Goal: Task Accomplishment & Management: Complete application form

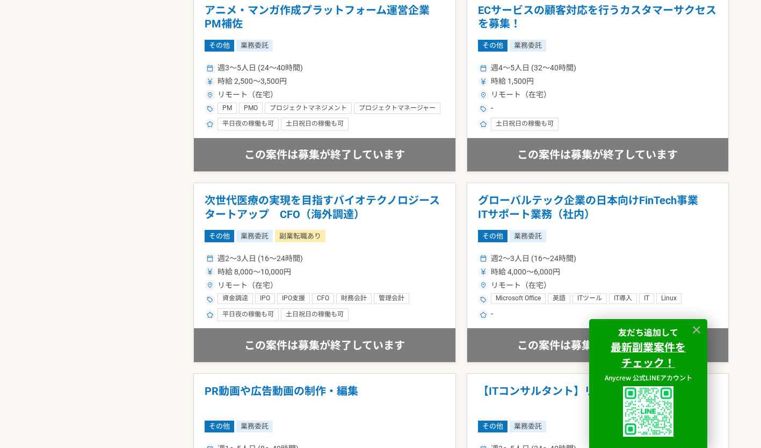
scroll to position [1273, 0]
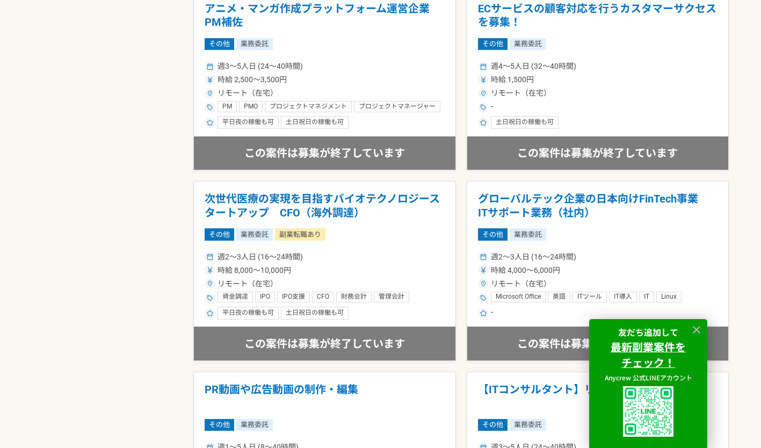
drag, startPoint x: 253, startPoint y: 203, endPoint x: 163, endPoint y: 239, distance: 97.3
click at [163, 239] on div "募集中の案件のみ表示 職種 エンジニア デザイナー ライター 営業 マーケティング 企画・事業開発 バックオフィス その他 稼働時間 週1人日（8時間）以下 …" at bounding box center [380, 28] width 696 height 1979
drag, startPoint x: 290, startPoint y: 210, endPoint x: 281, endPoint y: 202, distance: 12.2
click at [281, 202] on h1 "次世代医療の実現を目指すバイオテクノロジースタートアップ　CFO（海外調達）" at bounding box center [325, 205] width 240 height 27
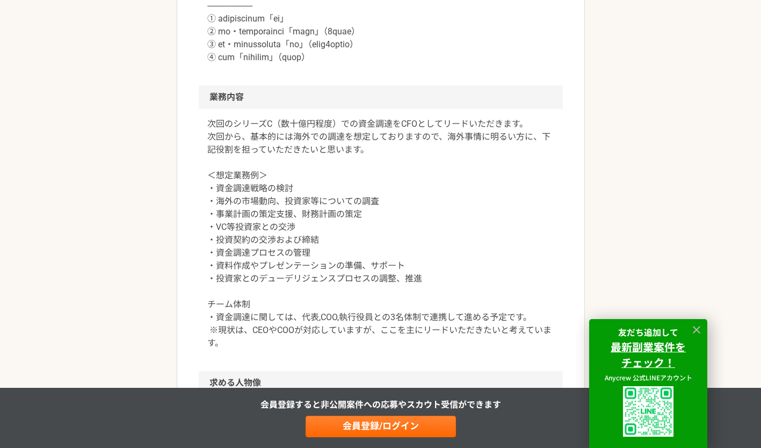
scroll to position [623, 0]
click at [182, 292] on article "その他 次世代医療の実現を目指すバイオテクノロジースタートアップ　CFO（海外調達） 業務委託 副業転職あり 平日夜の稼働も可 土日祝日の稼働も可 企業名非公…" at bounding box center [381, 304] width 408 height 1637
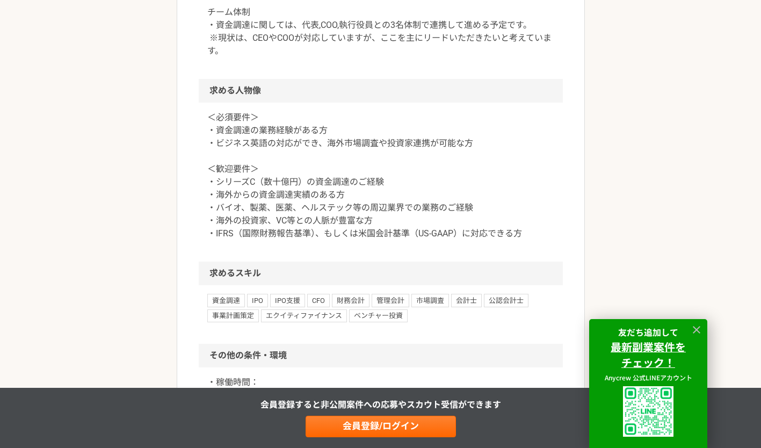
scroll to position [915, 0]
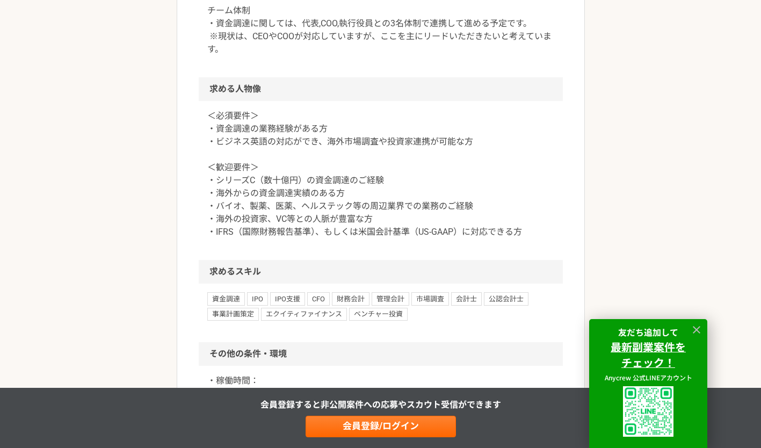
click at [179, 307] on article "その他 次世代医療の実現を目指すバイオテクノロジースタートアップ　CFO（海外調達） 業務委託 副業転職あり 平日夜の稼働も可 土日祝日の稼働も可 企業名非公…" at bounding box center [381, 11] width 408 height 1637
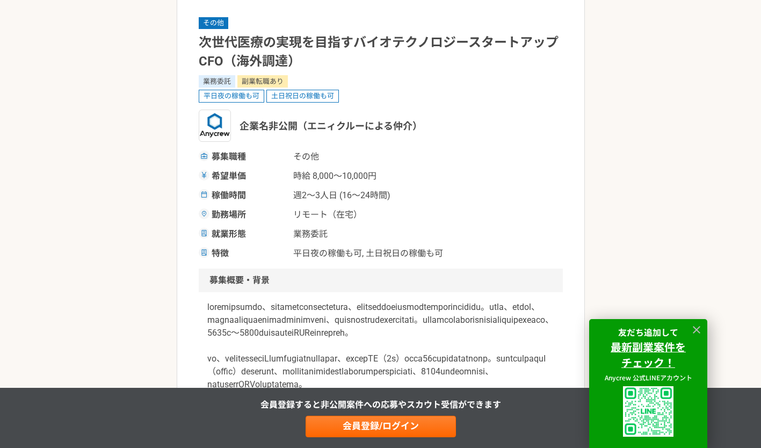
scroll to position [0, 0]
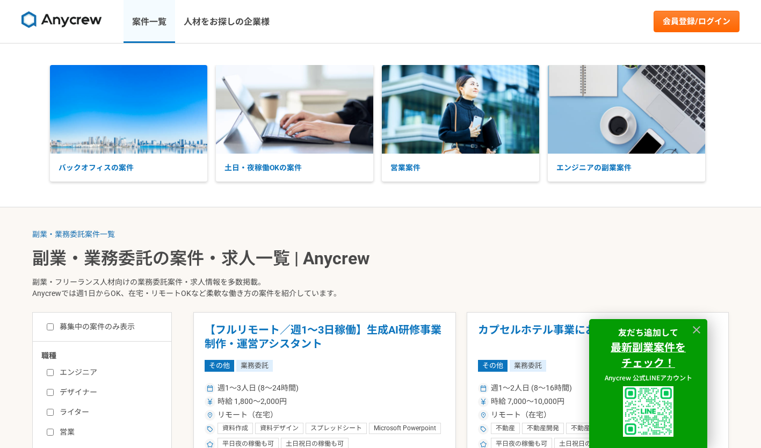
click at [149, 30] on link "案件一覧" at bounding box center [149, 21] width 52 height 43
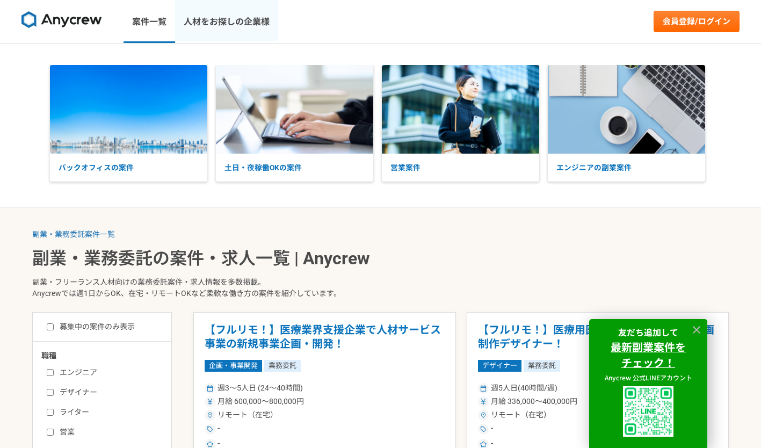
click at [216, 18] on link "人材をお探しの企業様" at bounding box center [226, 21] width 103 height 43
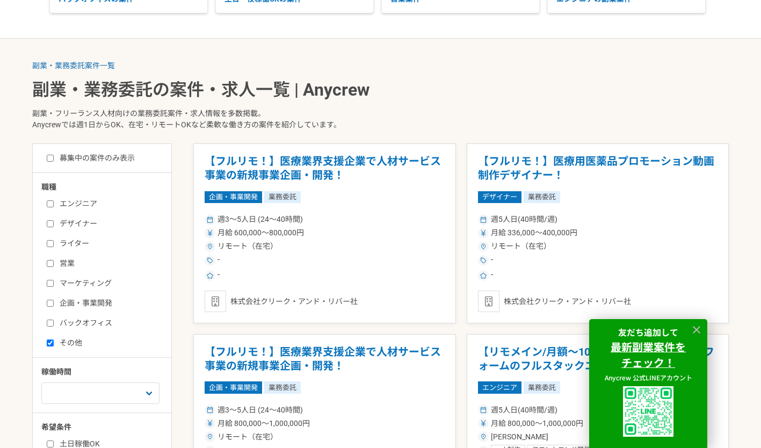
scroll to position [169, 0]
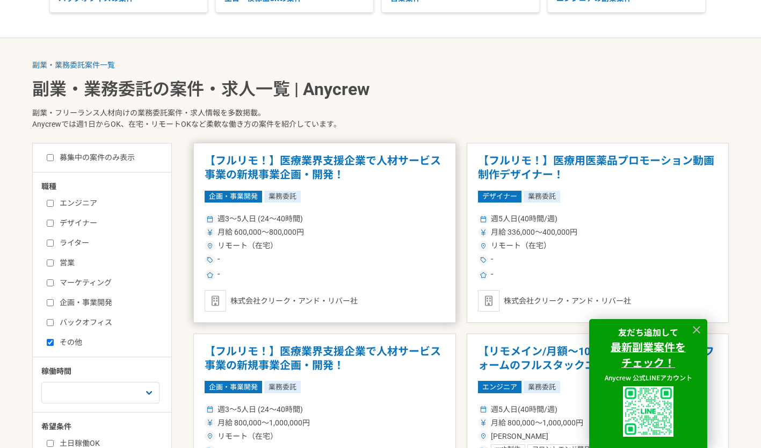
click at [327, 162] on h1 "【フルリモ！】医療業界支援企業で人材サービス事業の新規事業企画・開発！" at bounding box center [325, 167] width 240 height 27
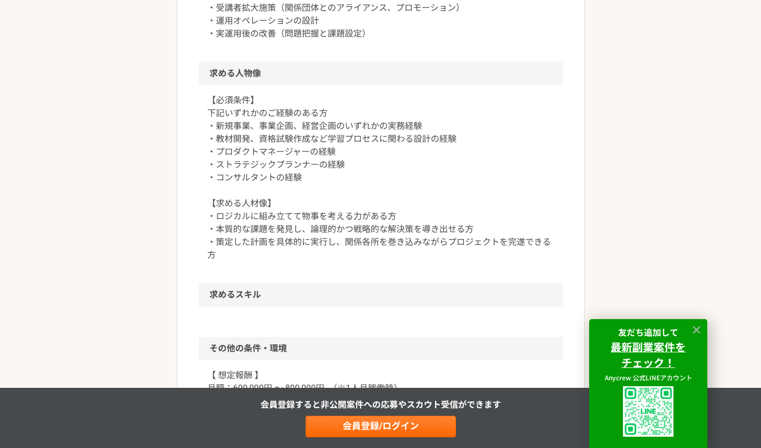
scroll to position [627, 0]
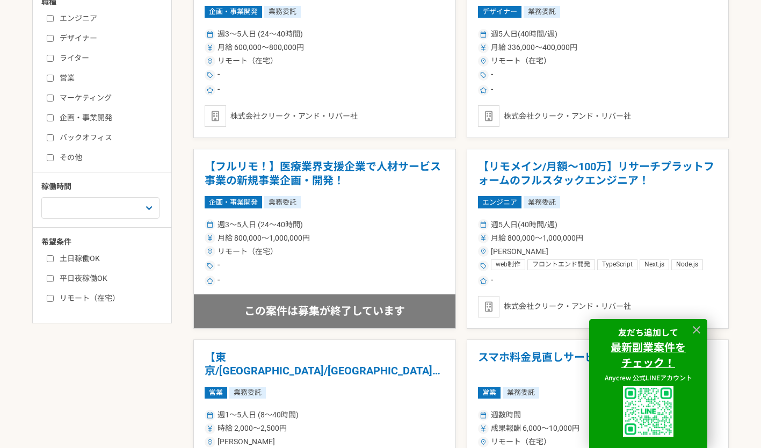
scroll to position [354, 0]
click at [49, 298] on input "リモート（在宅）" at bounding box center [50, 297] width 7 height 7
checkbox input "true"
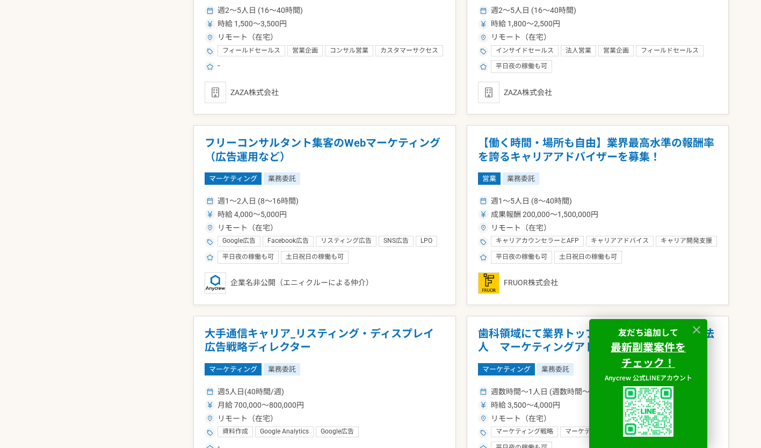
scroll to position [759, 0]
click at [517, 150] on h1 "【働く時間・場所も自由】業界最高水準の報酬率を誇るキャリアアドバイザーを募集！" at bounding box center [598, 149] width 240 height 27
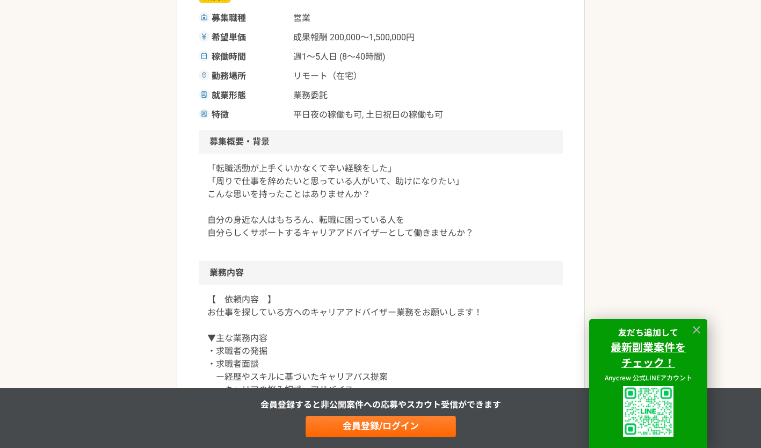
scroll to position [236, 0]
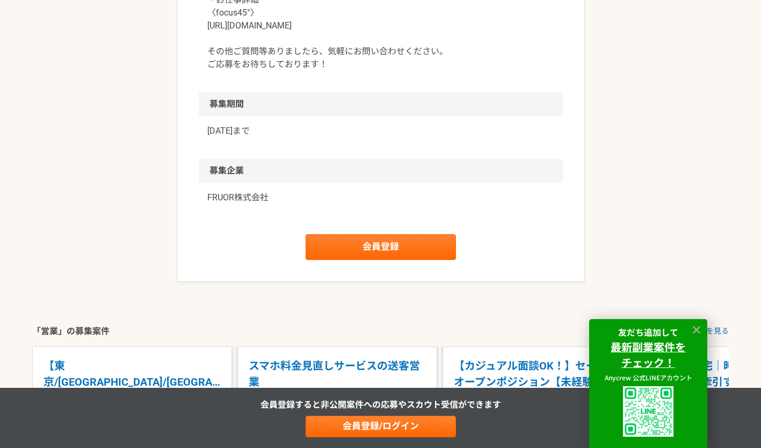
scroll to position [1300, 0]
click at [441, 251] on link "会員登録" at bounding box center [380, 247] width 150 height 26
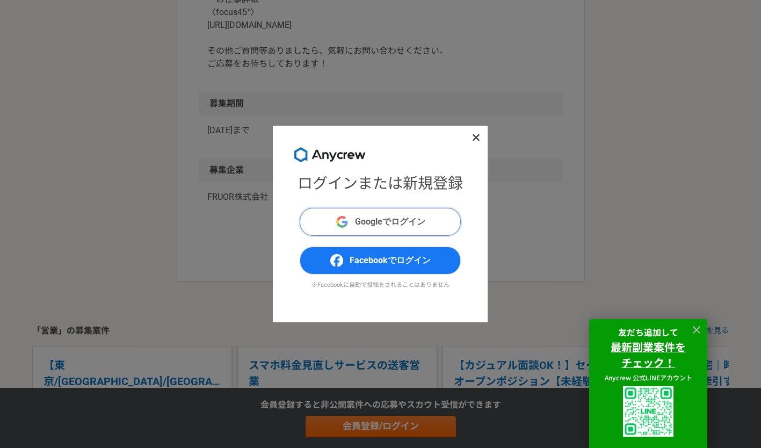
click at [431, 221] on button "Googleでログイン" at bounding box center [380, 222] width 161 height 28
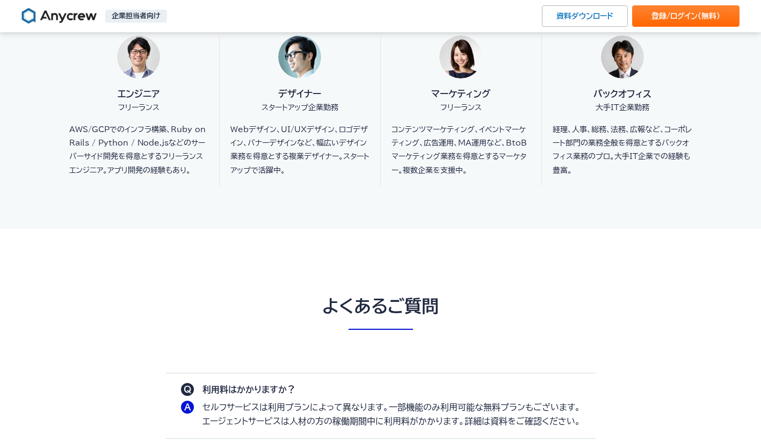
scroll to position [2716, 0]
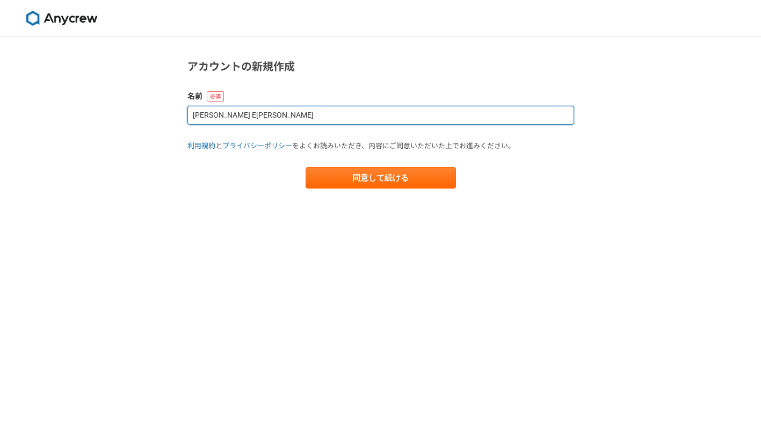
click at [278, 111] on input "[PERSON_NAME] E[PERSON_NAME]" at bounding box center [380, 115] width 386 height 19
type input "[PERSON_NAME]"
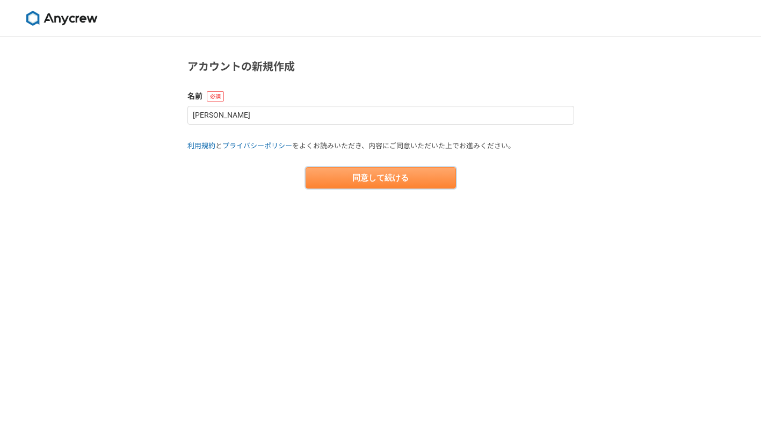
click at [344, 187] on button "同意して続ける" at bounding box center [380, 177] width 150 height 21
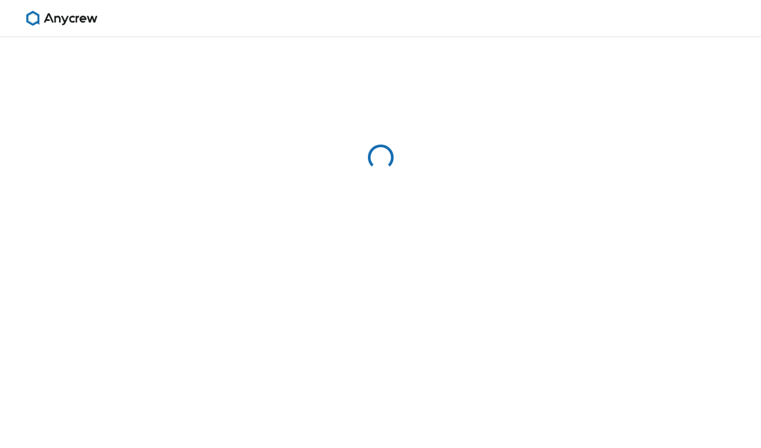
select select "13"
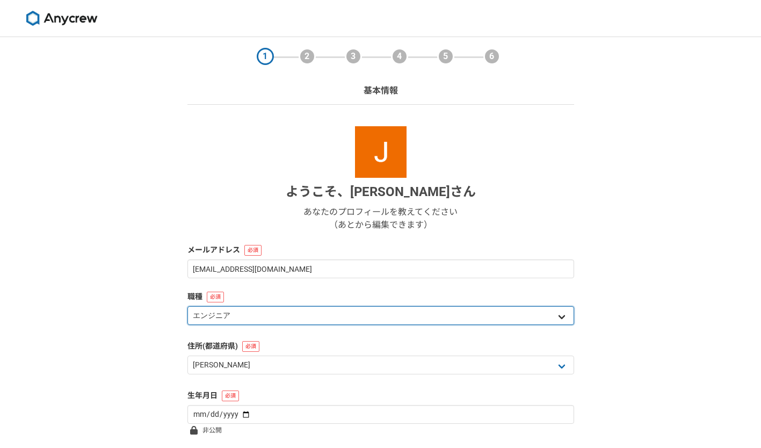
click at [213, 316] on select "エンジニア デザイナー ライター 営業 マーケティング 企画・事業開発 バックオフィス その他" at bounding box center [380, 315] width 386 height 19
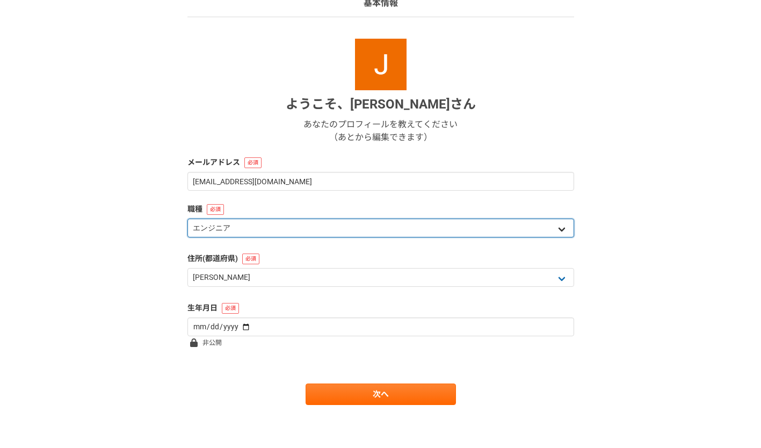
click at [251, 228] on select "エンジニア デザイナー ライター 営業 マーケティング 企画・事業開発 バックオフィス その他" at bounding box center [380, 227] width 386 height 19
select select "4"
click at [187, 218] on select "エンジニア デザイナー ライター 営業 マーケティング 企画・事業開発 バックオフィス その他" at bounding box center [380, 227] width 386 height 19
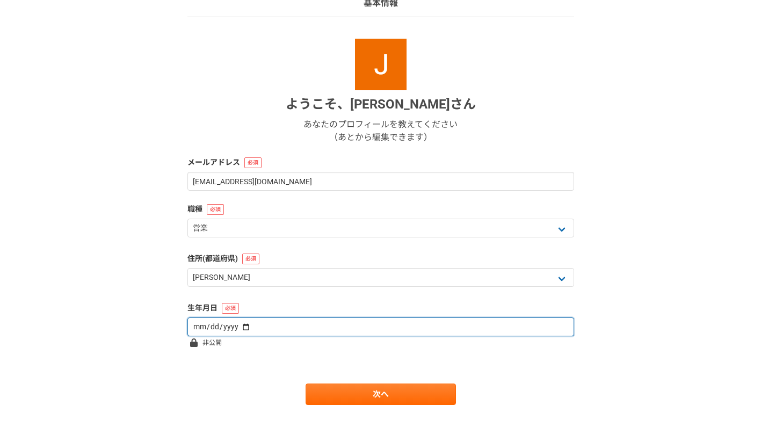
click at [226, 329] on input "date" at bounding box center [380, 326] width 386 height 19
click at [245, 325] on input "date" at bounding box center [380, 326] width 386 height 19
type input "1990-08-06"
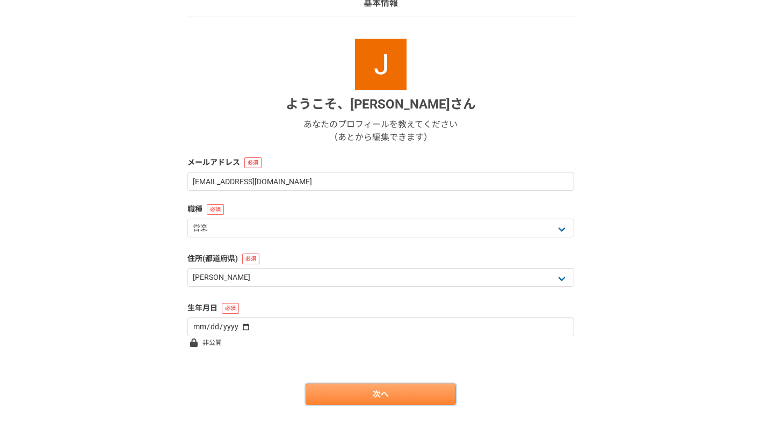
click at [337, 401] on link "次へ" at bounding box center [380, 393] width 150 height 21
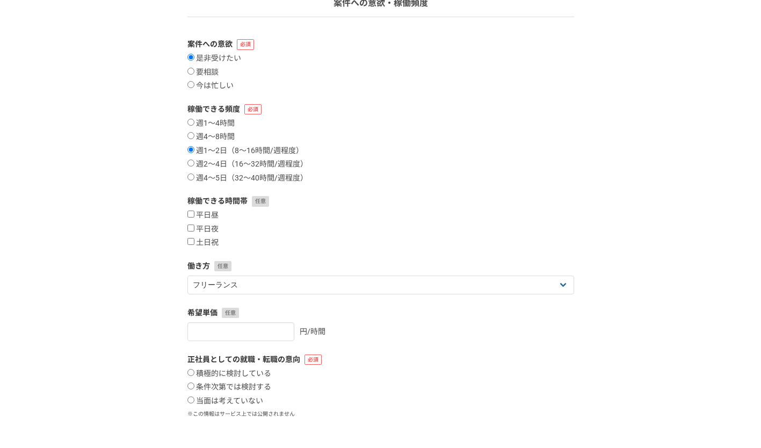
scroll to position [0, 0]
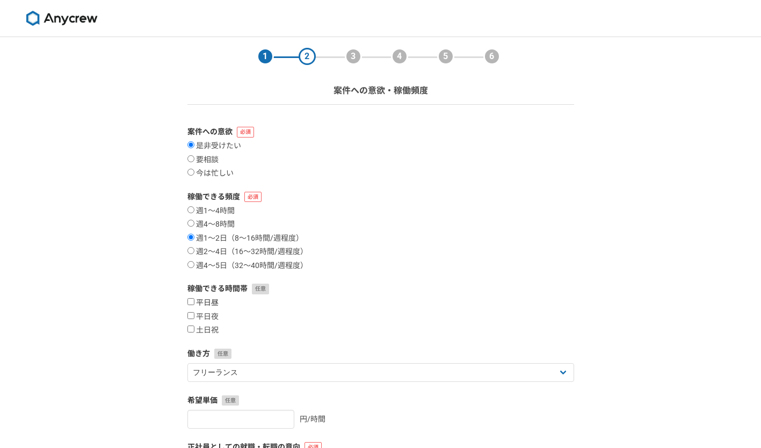
click at [194, 301] on label "平日昼" at bounding box center [202, 303] width 31 height 10
click at [194, 301] on input "平日昼" at bounding box center [190, 301] width 7 height 7
checkbox input "true"
click at [194, 315] on label "平日夜" at bounding box center [202, 317] width 31 height 10
click at [194, 315] on input "平日夜" at bounding box center [190, 315] width 7 height 7
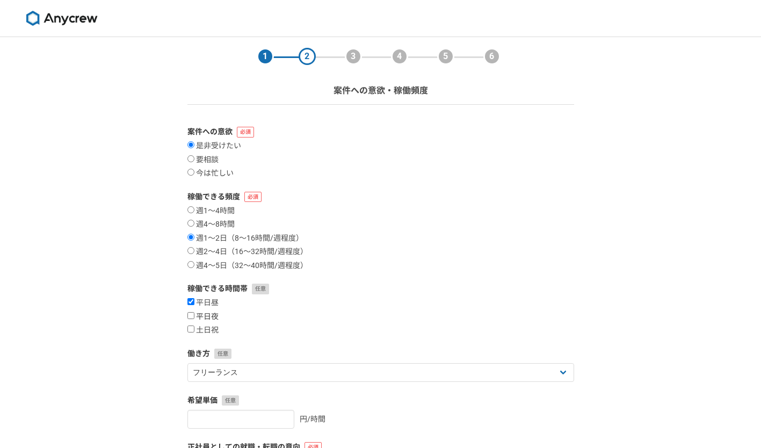
checkbox input "true"
click at [191, 329] on input "土日祝" at bounding box center [190, 328] width 7 height 7
checkbox input "true"
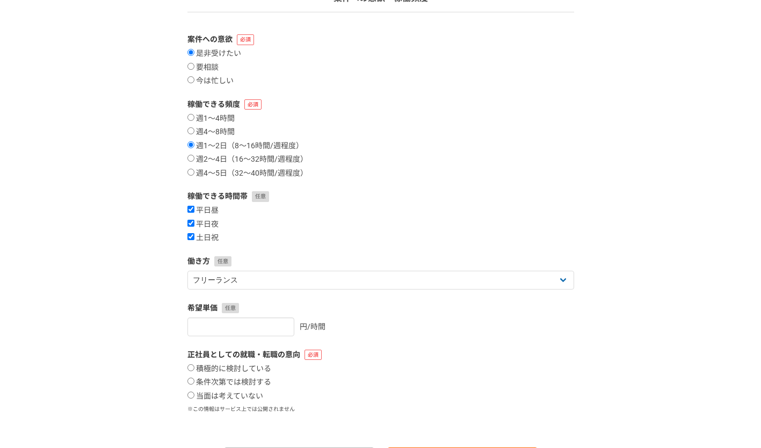
scroll to position [93, 0]
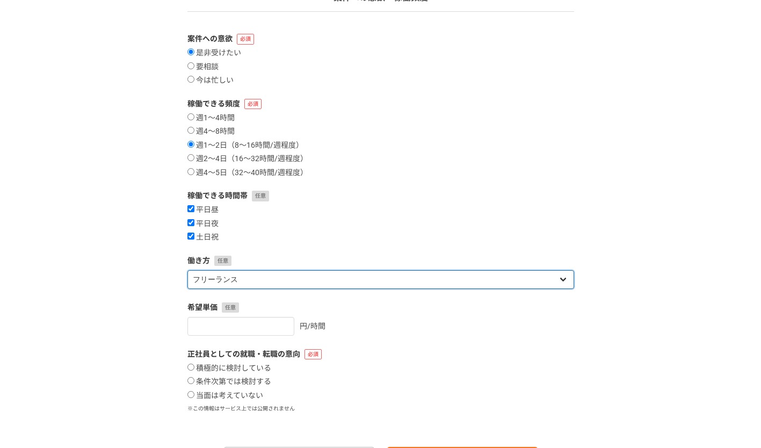
click at [275, 286] on select "フリーランス 副業 その他" at bounding box center [380, 279] width 386 height 19
select select "sidejob"
click at [187, 270] on select "フリーランス 副業 その他" at bounding box center [380, 279] width 386 height 19
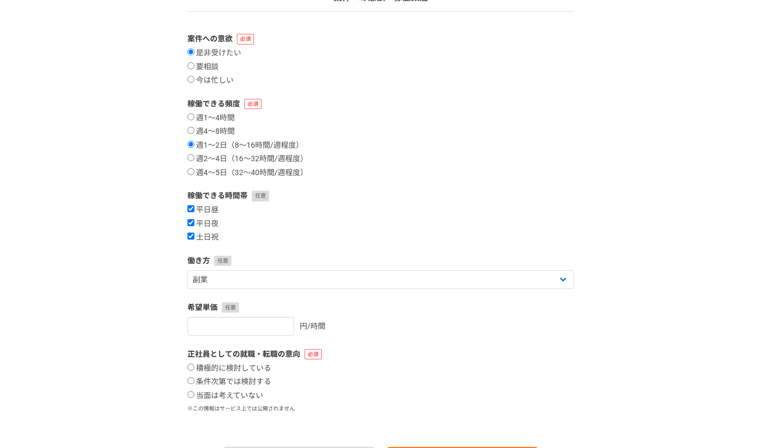
click at [652, 283] on div "1 2 3 4 5 6 案件への意欲・稼働頻度 案件への意欲 是非受けたい 要相談 今は忙しい 稼働できる頻度 週1〜4時間 週4〜8時間 週1〜2日（8〜1…" at bounding box center [380, 227] width 761 height 567
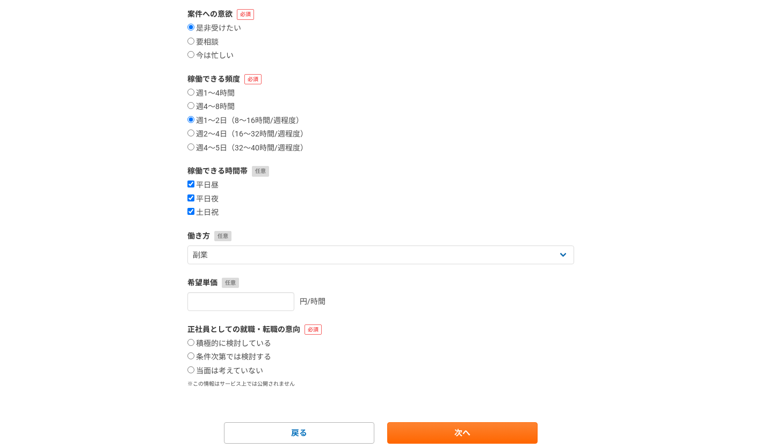
scroll to position [118, 0]
click at [192, 355] on input "条件次第では検討する" at bounding box center [190, 355] width 7 height 7
radio input "true"
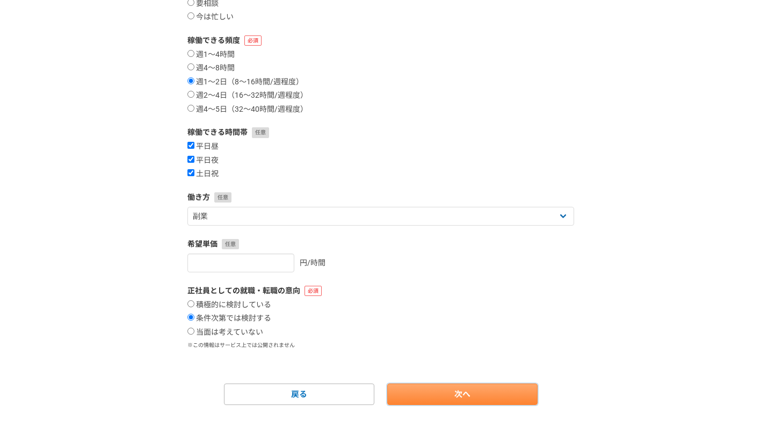
click at [408, 392] on link "次へ" at bounding box center [462, 393] width 150 height 21
select select
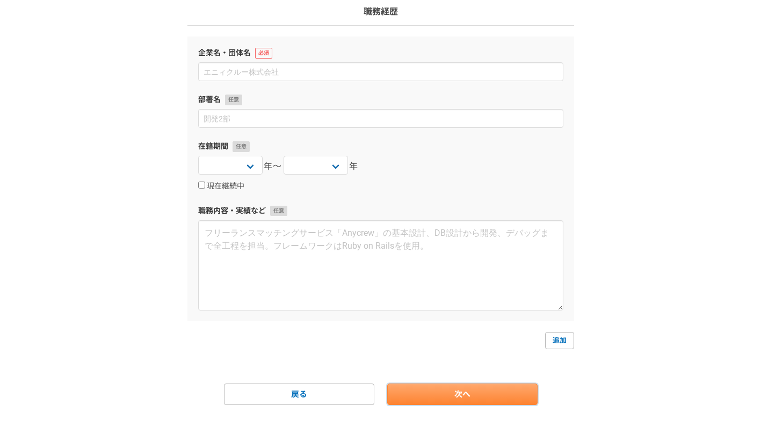
scroll to position [0, 0]
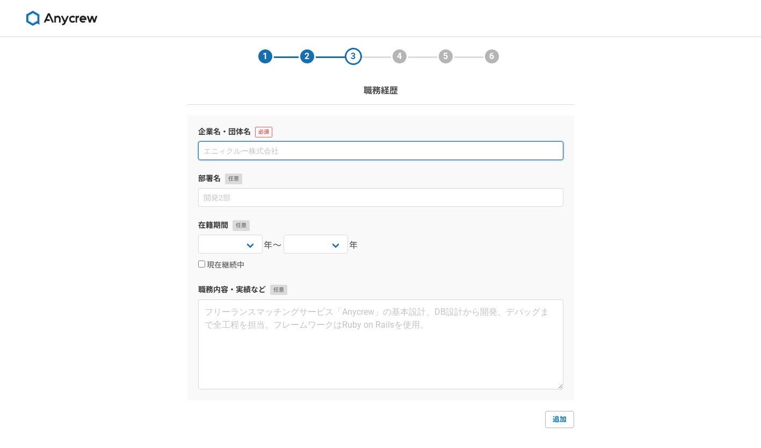
click at [249, 145] on input at bounding box center [380, 150] width 365 height 19
type input "い"
type input "日本マイクロソフト株式会社"
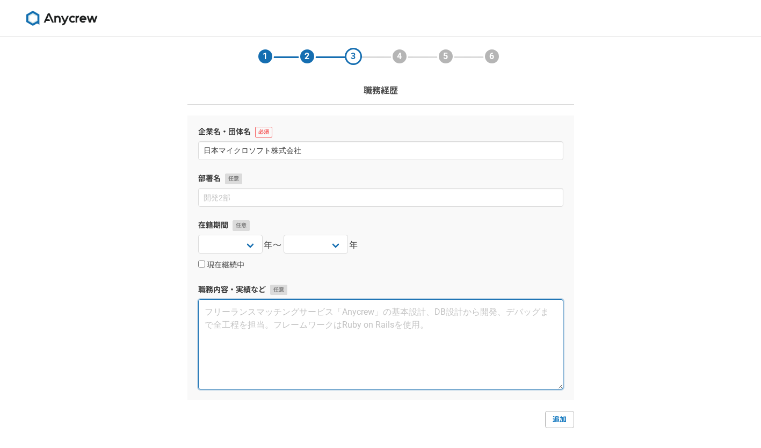
click at [242, 318] on textarea at bounding box center [380, 344] width 365 height 90
paste textarea "グローバル・エンタープライズ・セールス／Digital Win Room（DWR）の一員として、クラウドおよびAI／生成AIの変革における最大かつ最も複雑な機…"
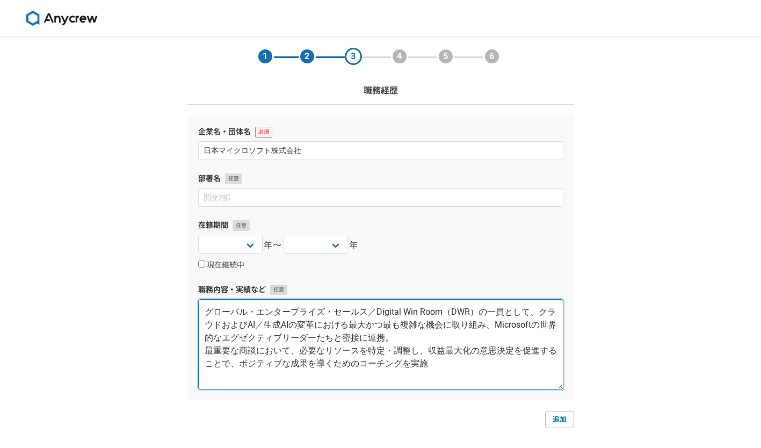
drag, startPoint x: 541, startPoint y: 310, endPoint x: 186, endPoint y: 315, distance: 354.3
click at [186, 315] on section "1 2 3 4 5 6 職務経歴 企業名・団体名 日本マイクロソフト株式会社 部署名 在籍期間 2025 2024 2023 2022 2021 2020 2…" at bounding box center [381, 260] width 408 height 447
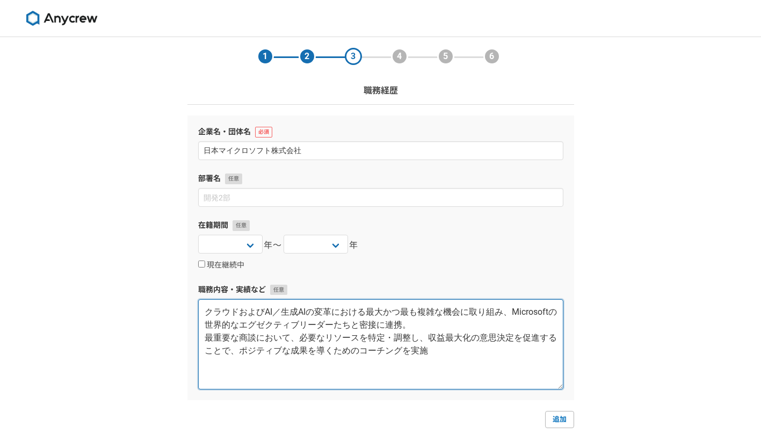
type textarea "クラウドおよびAI／生成AIの変革における最大かつ最も複雑な機会に取り組み、Microsoftの世界的なエグゼクティブリーダーたちと密接に連携。 最重要な商談…"
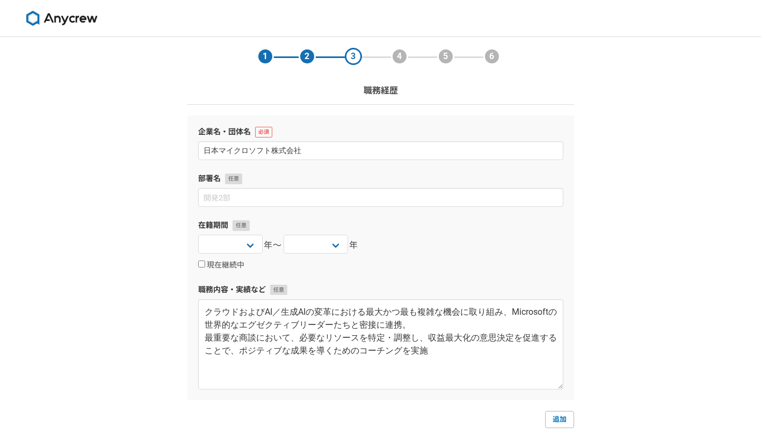
click at [676, 240] on div "1 2 3 4 5 6 職務経歴 企業名・団体名 日本マイクロソフト株式会社 部署名 在籍期間 2025 2024 2023 2022 2021 2020 2…" at bounding box center [380, 282] width 761 height 490
click at [679, 297] on div "1 2 3 4 5 6 職務経歴 企業名・団体名 日本マイクロソフト株式会社 部署名 在籍期間 2025 2024 2023 2022 2021 2020 2…" at bounding box center [380, 282] width 761 height 490
click at [223, 246] on select "2025 2024 2023 2022 2021 2020 2019 2018 2017 2016 2015 2014 2013 2012 2011 2010…" at bounding box center [230, 244] width 64 height 19
select select "2013"
click at [198, 235] on select "2025 2024 2023 2022 2021 2020 2019 2018 2017 2016 2015 2014 2013 2012 2011 2010…" at bounding box center [230, 244] width 64 height 19
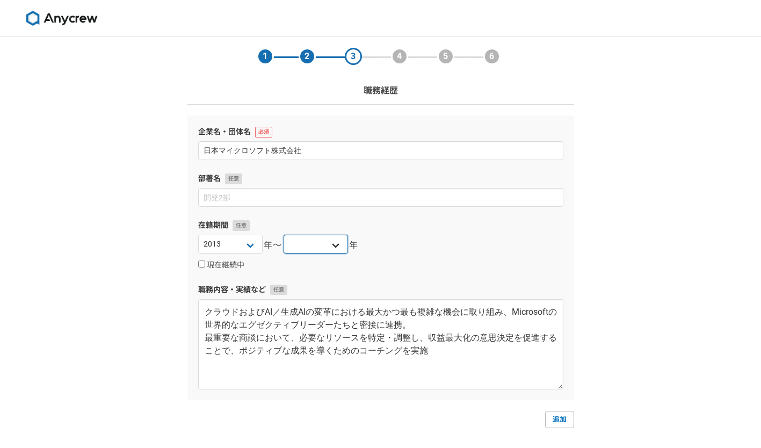
click at [318, 250] on select "2025 2024 2023 2022 2021 2020 2019 2018 2017 2016 2015 2014 2013 2012 2011 2010…" at bounding box center [315, 244] width 64 height 19
select select "2025"
click at [283, 235] on select "2025 2024 2023 2022 2021 2020 2019 2018 2017 2016 2015 2014 2013 2012 2011 2010…" at bounding box center [315, 244] width 64 height 19
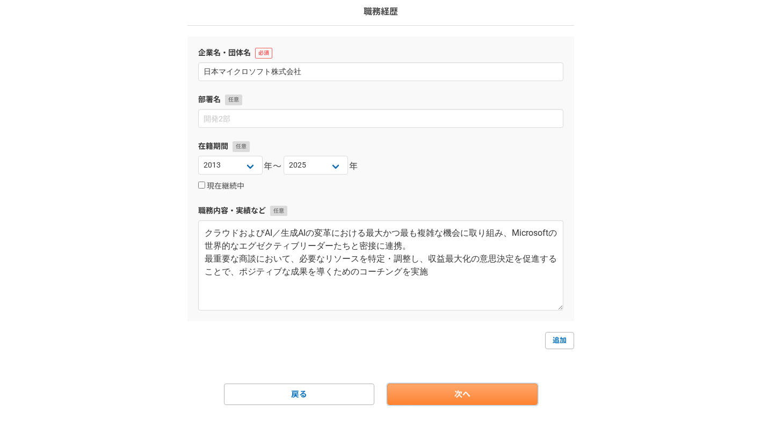
click at [461, 401] on link "次へ" at bounding box center [462, 393] width 150 height 21
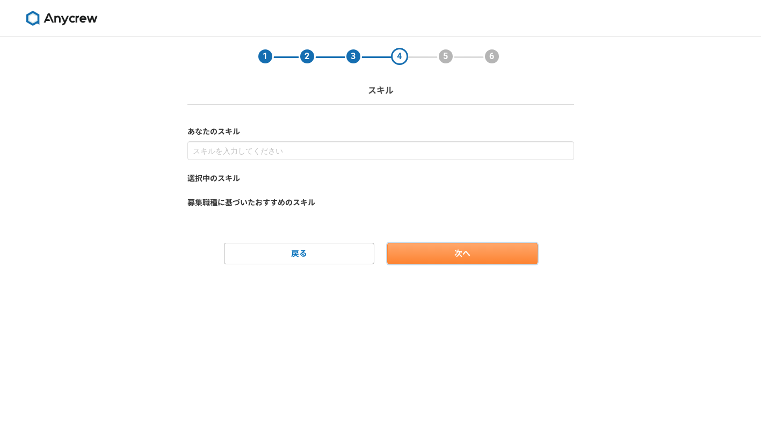
scroll to position [0, 0]
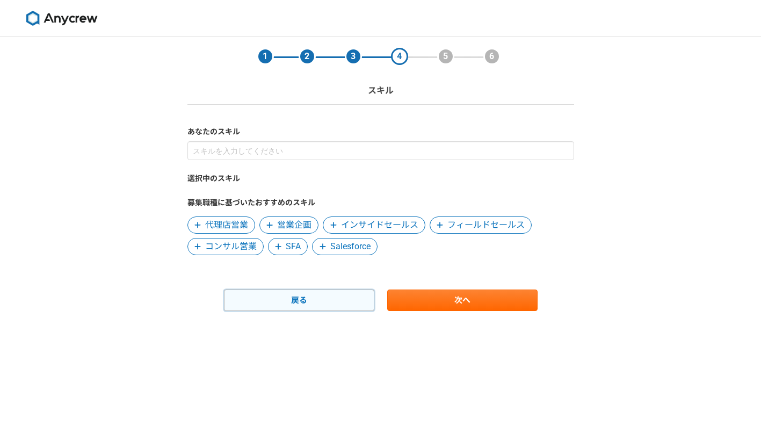
click at [298, 305] on link "戻る" at bounding box center [299, 299] width 150 height 21
select select "2013"
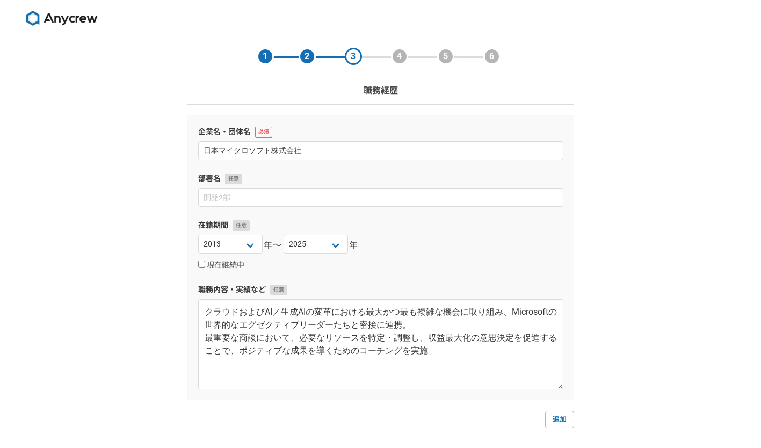
scroll to position [79, 0]
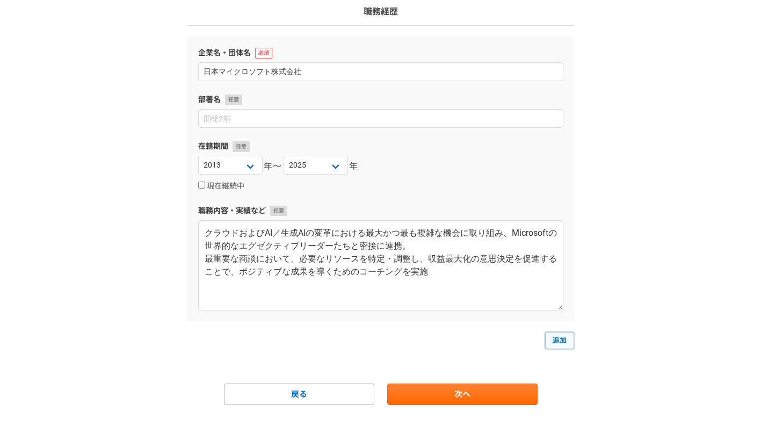
click at [556, 339] on link "追加" at bounding box center [559, 340] width 29 height 17
select select
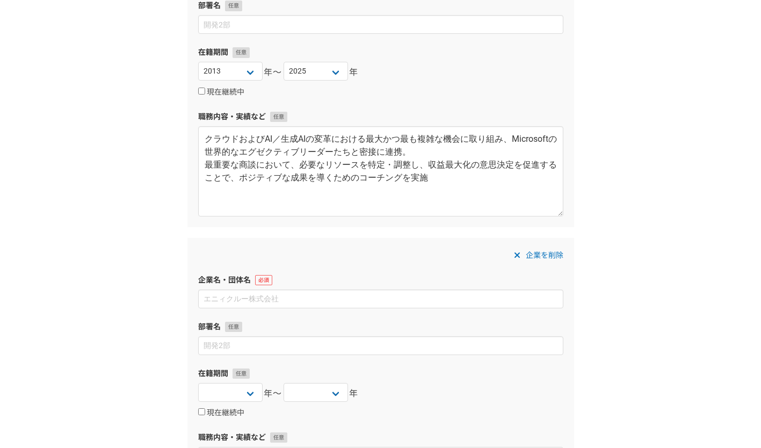
scroll to position [172, 0]
type input "Microsoft China"
click at [103, 420] on div "1 2 3 4 5 6 職務経歴 企業名・団体名 日本マイクロソフト株式会社 部署名 在籍期間 2025 2024 2023 2022 2021 2020 2…" at bounding box center [380, 270] width 761 height 810
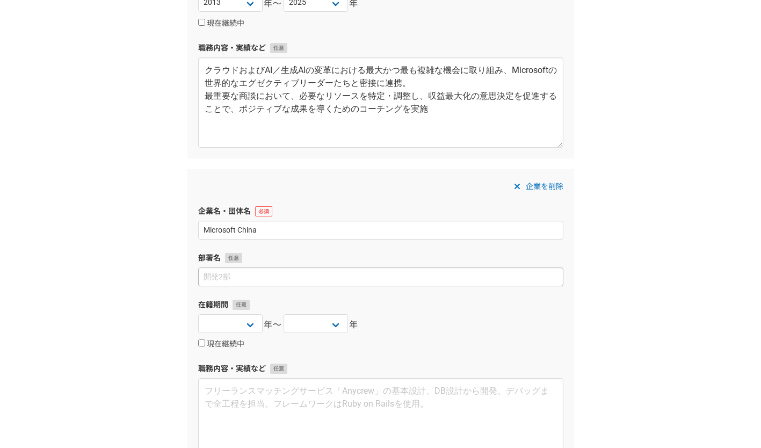
scroll to position [243, 0]
click at [254, 327] on select "2025 2024 2023 2022 2021 2020 2019 2018 2017 2016 2015 2014 2013 2012 2011 2010…" at bounding box center [230, 322] width 64 height 19
select select "2016"
click at [198, 313] on select "2025 2024 2023 2022 2021 2020 2019 2018 2017 2016 2015 2014 2013 2012 2011 2010…" at bounding box center [230, 322] width 64 height 19
click at [338, 330] on select "2025 2024 2023 2022 2021 2020 2019 2018 2017 2016 2015 2014 2013 2012 2011 2010…" at bounding box center [315, 322] width 64 height 19
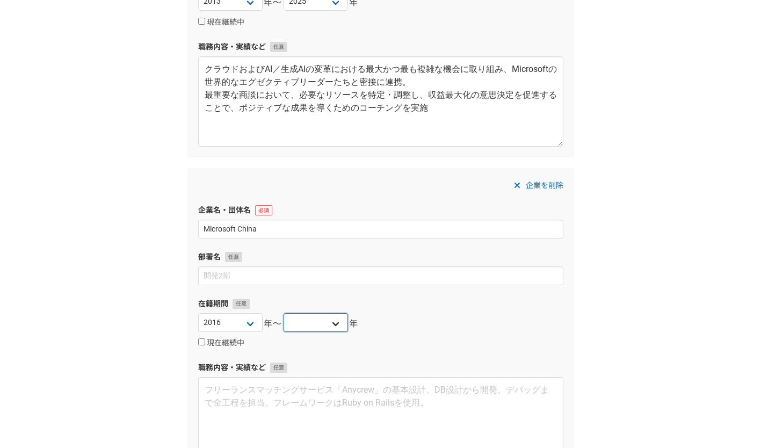
select select "2022"
click at [283, 313] on select "2025 2024 2023 2022 2021 2020 2019 2018 2017 2016 2015 2014 2013 2012 2011 2010…" at bounding box center [315, 322] width 64 height 19
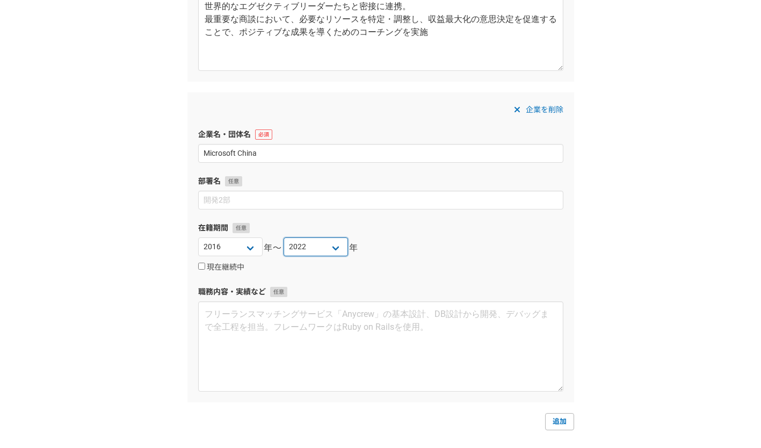
scroll to position [317, 0]
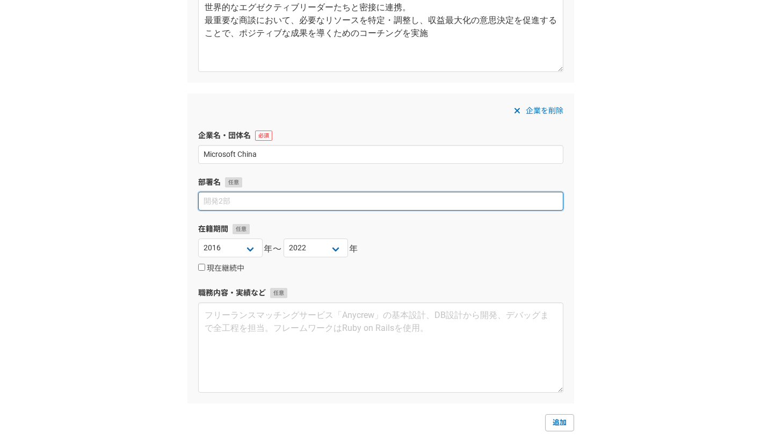
click at [278, 206] on input at bounding box center [380, 201] width 365 height 19
type input "営業"
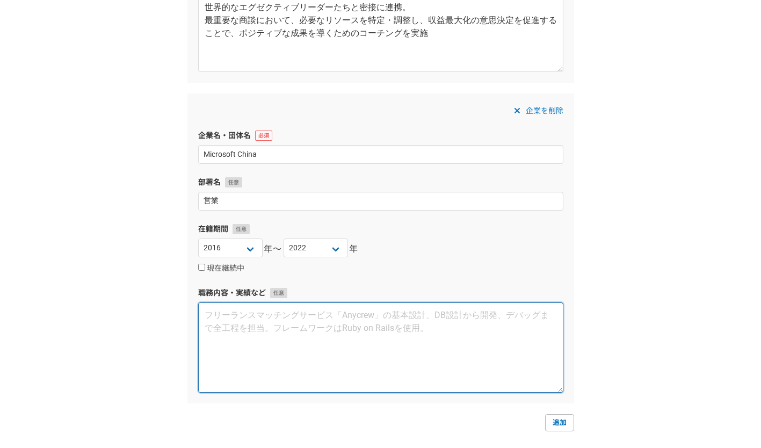
click at [245, 337] on textarea at bounding box center [380, 347] width 365 height 90
paste textarea "日本グローバルアカウントを担当。Microsoft Cloudソリューション（Azure、Office365、Dynamics365、Power Platfo…"
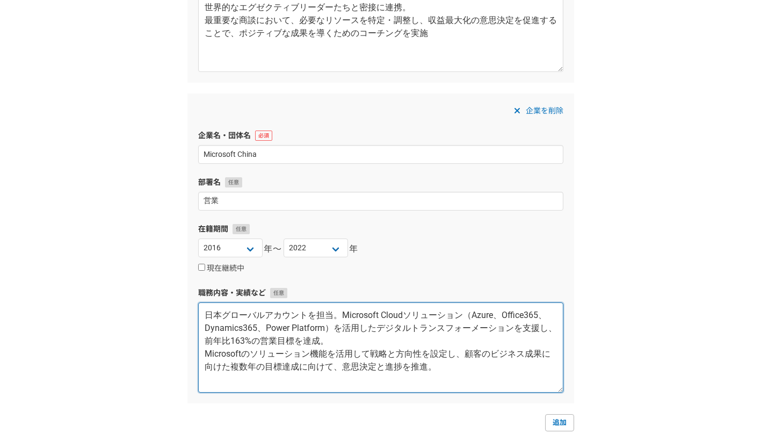
scroll to position [0, 0]
click at [306, 315] on textarea "日本グローバルアカウントを担当。Microsoft Cloudソリューション（Azure、Office365、Dynamics365、Power Platfo…" at bounding box center [380, 347] width 365 height 90
drag, startPoint x: 329, startPoint y: 329, endPoint x: 460, endPoint y: 301, distance: 133.8
click at [460, 301] on div "職務内容・実績など 日本グローバル大手企業様を担当。Microsoft Cloudソリューション（Azure、Office365、Dynamics365、Po…" at bounding box center [380, 339] width 365 height 105
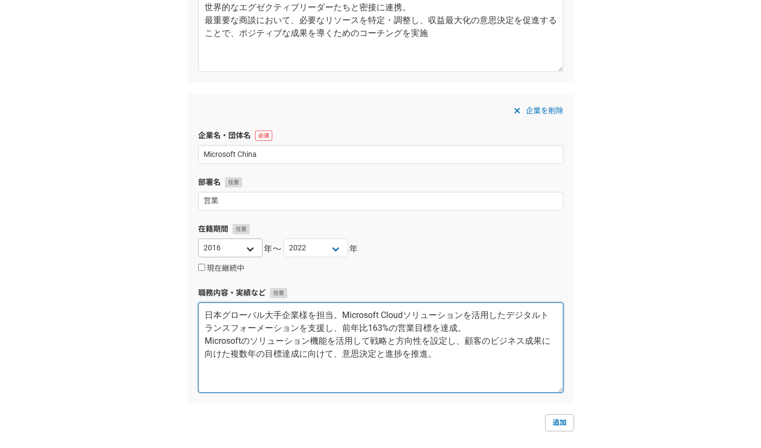
type textarea "日本グローバル大手企業様を担当。Microsoft Cloudソリューションを活用したデジタルトランスフォーメーションを支援し、前年比163%の営業目標を達成…"
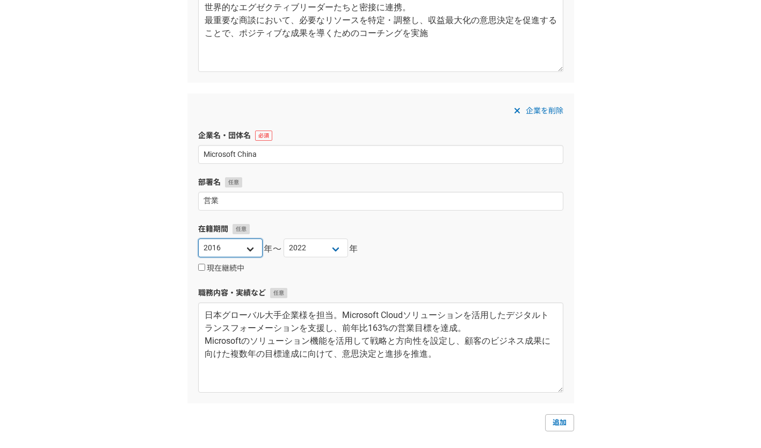
click at [255, 251] on select "2025 2024 2023 2022 2021 2020 2019 2018 2017 2016 2015 2014 2013 2012 2011 2010…" at bounding box center [230, 247] width 64 height 19
select select "2020"
click at [198, 238] on select "2025 2024 2023 2022 2021 2020 2019 2018 2017 2016 2015 2014 2013 2012 2011 2010…" at bounding box center [230, 247] width 64 height 19
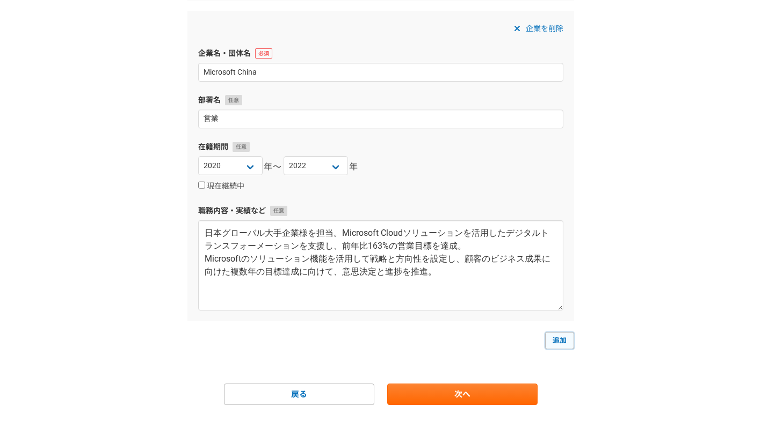
click at [550, 344] on link "追加" at bounding box center [559, 340] width 29 height 17
select select
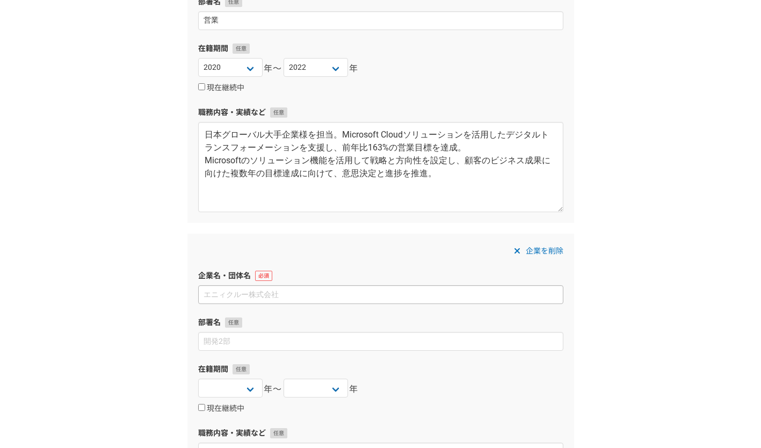
scroll to position [498, 0]
click at [640, 214] on div "1 2 3 4 5 6 職務経歴 企業名・団体名 日本マイクロソフト株式会社 部署名 在籍期間 2025 2024 2023 2022 2021 2020 2…" at bounding box center [380, 104] width 761 height 1131
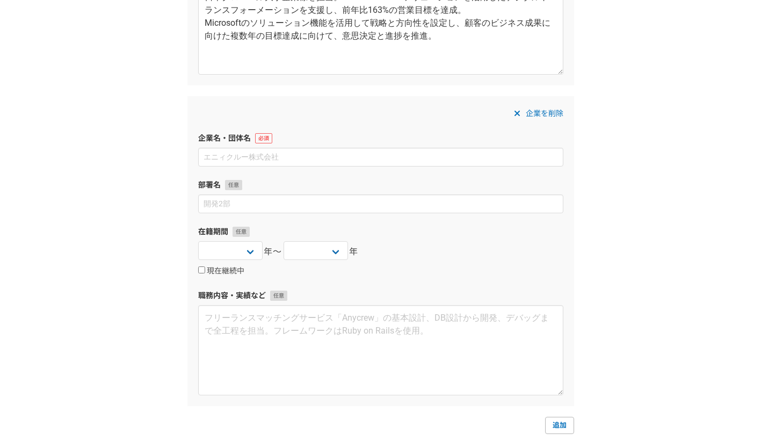
scroll to position [636, 0]
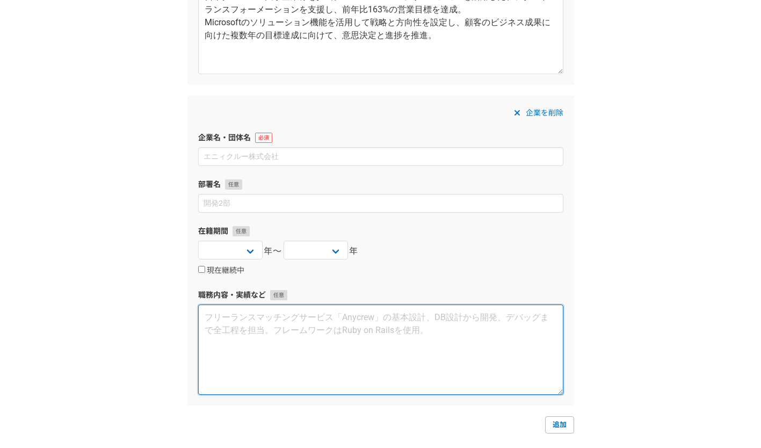
click at [246, 342] on textarea at bounding box center [380, 349] width 365 height 90
paste textarea "日本のグローバルアカウント9社に対するビジネス開発を担当。顧客との関係構築を通じて、中国市場での事業拡大、ローカライズ、イノベーションを推進。 中国における多…"
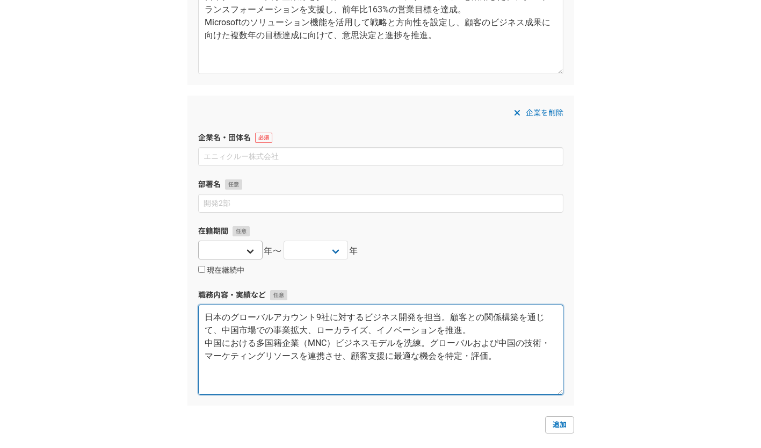
type textarea "日本のグローバルアカウント9社に対するビジネス開発を担当。顧客との関係構築を通じて、中国市場での事業拡大、ローカライズ、イノベーションを推進。 中国における多…"
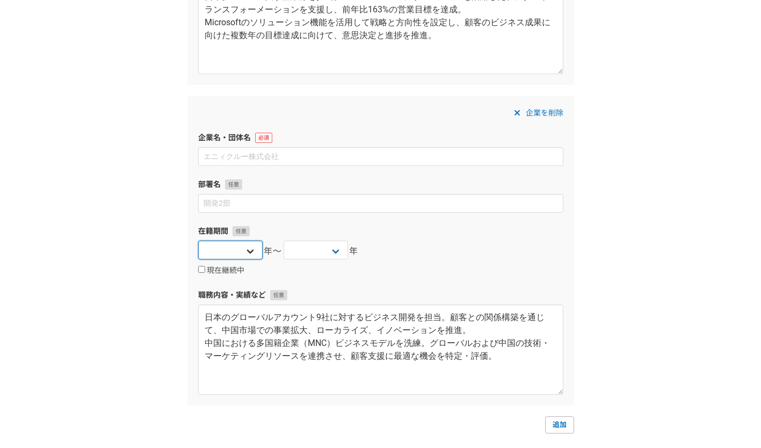
click at [252, 249] on select "2025 2024 2023 2022 2021 2020 2019 2018 2017 2016 2015 2014 2013 2012 2011 2010…" at bounding box center [230, 249] width 64 height 19
select select "2019"
click at [198, 240] on select "2025 2024 2023 2022 2021 2020 2019 2018 2017 2016 2015 2014 2013 2012 2011 2010…" at bounding box center [230, 249] width 64 height 19
click at [336, 244] on select "2025 2024 2023 2022 2021 2020 2019 2018 2017 2016 2015 2014 2013 2012 2011 2010…" at bounding box center [315, 249] width 64 height 19
select select "2022"
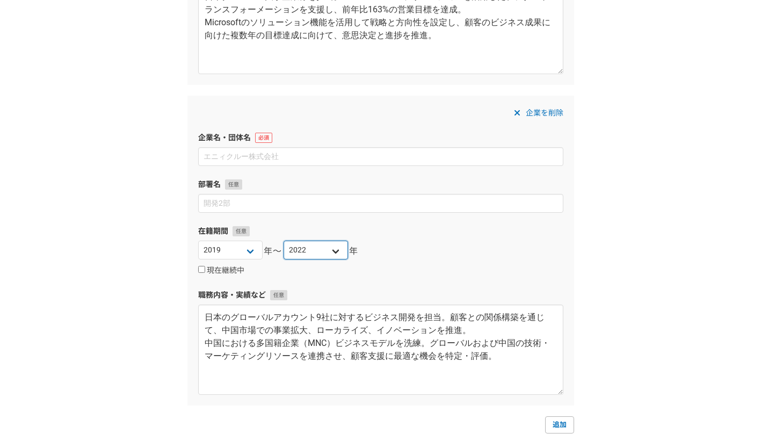
click at [283, 240] on select "2025 2024 2023 2022 2021 2020 2019 2018 2017 2016 2015 2014 2013 2012 2011 2010…" at bounding box center [315, 249] width 64 height 19
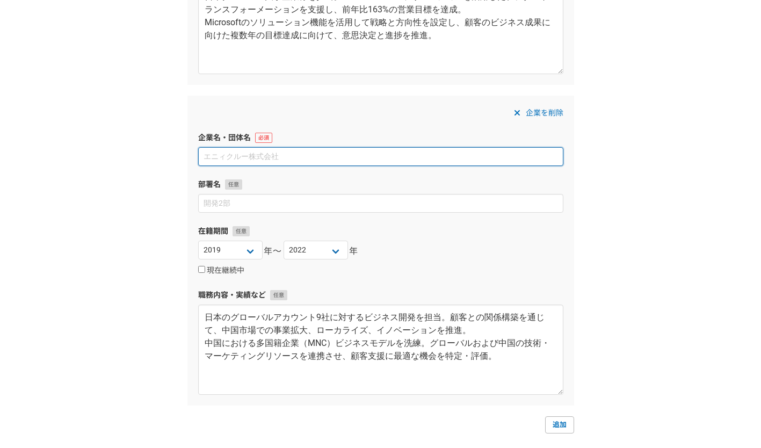
click at [231, 154] on input at bounding box center [380, 156] width 365 height 19
type input "Microsoft China"
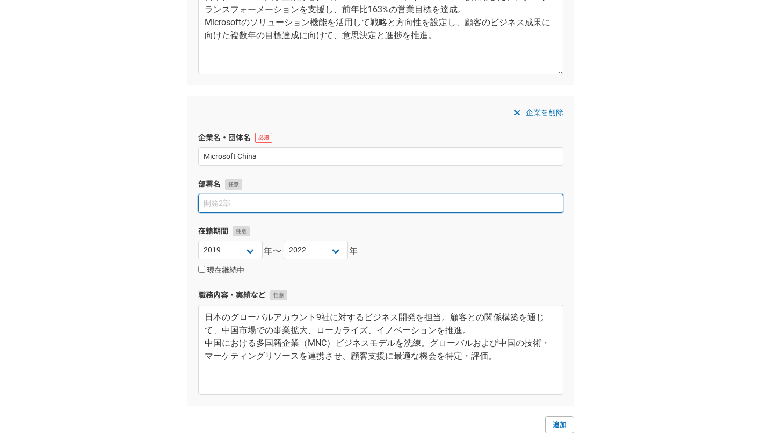
click at [279, 202] on input at bounding box center [380, 203] width 365 height 19
paste input "戦略企画室"
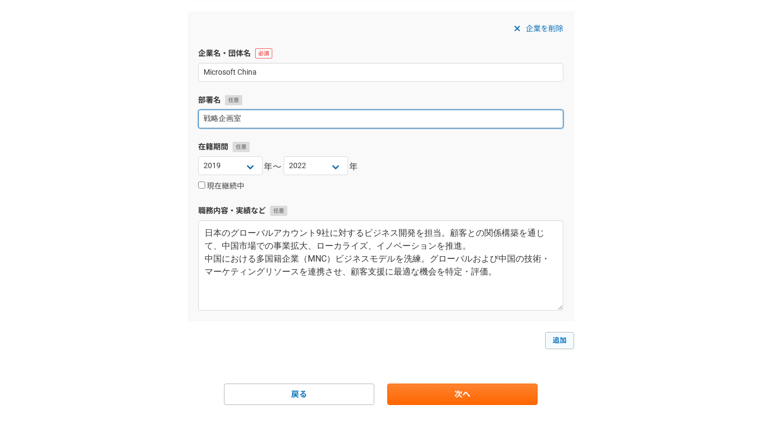
type input "戦略企画室"
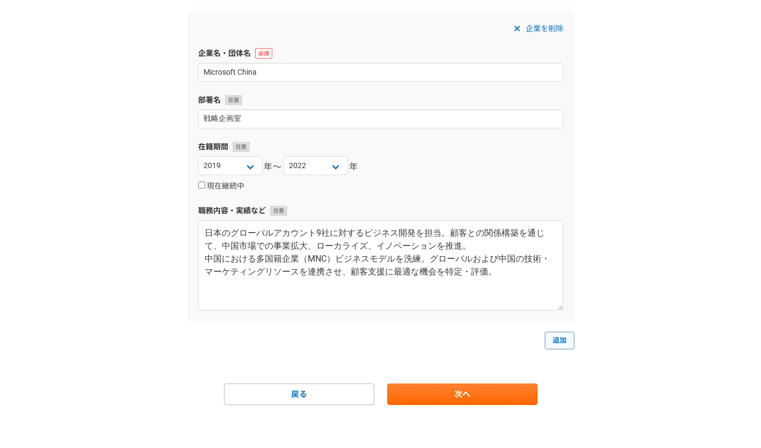
click at [554, 339] on link "追加" at bounding box center [559, 340] width 29 height 17
select select
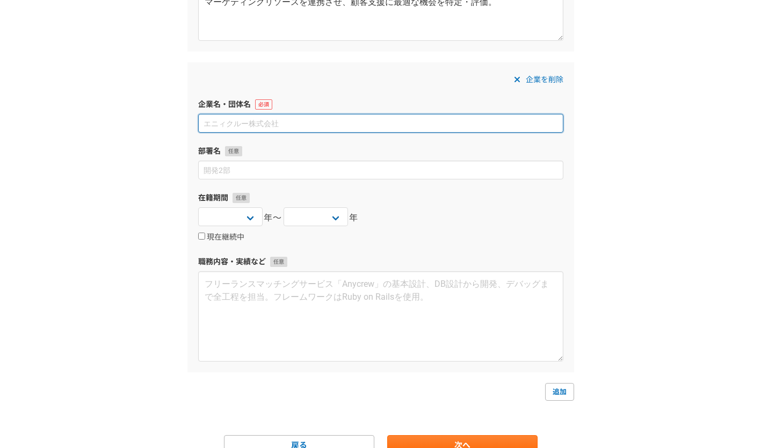
scroll to position [990, 0]
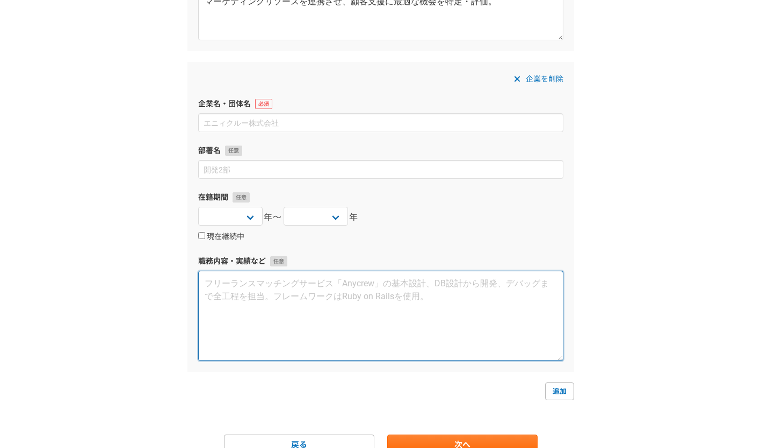
click at [295, 282] on textarea at bounding box center [380, 316] width 365 height 90
paste textarea "日本市場におけるCTE（中国テクノロジーエコシステム）ビジネス開発の責任者として活動。 日本におけるエントリーレベルのWindowsデバイス／スマートフォン市…"
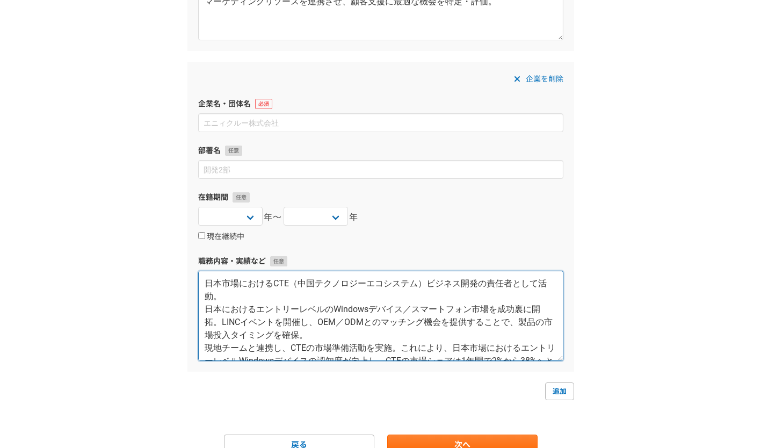
scroll to position [19, 0]
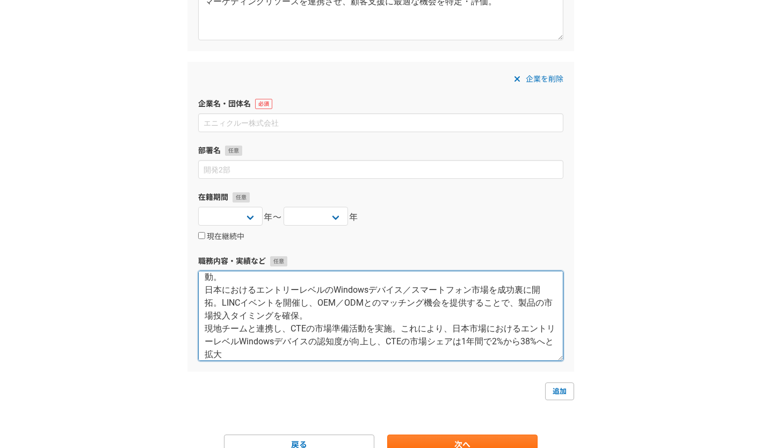
click at [295, 282] on textarea "日本市場におけるCTE（中国テクノロジーエコシステム）ビジネス開発の責任者として活動。 日本におけるエントリーレベルのWindowsデバイス／スマートフォン市…" at bounding box center [380, 316] width 365 height 90
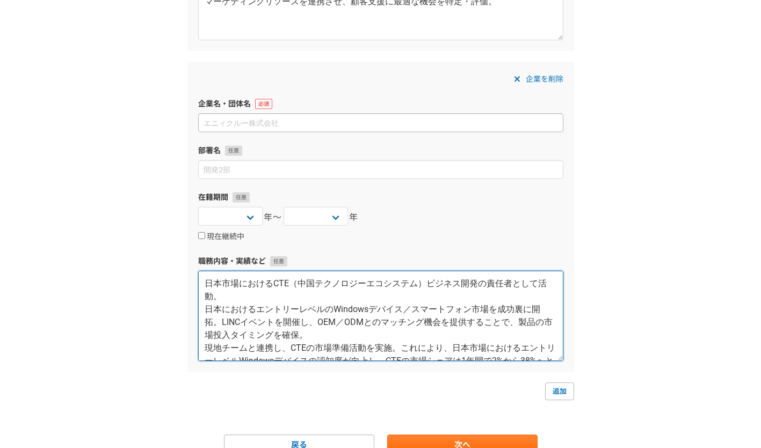
type textarea "日本市場におけるCTE（中国テクノロジーエコシステム）ビジネス開発の責任者として活動。 日本におけるエントリーレベルのWindowsデバイス／スマートフォン市…"
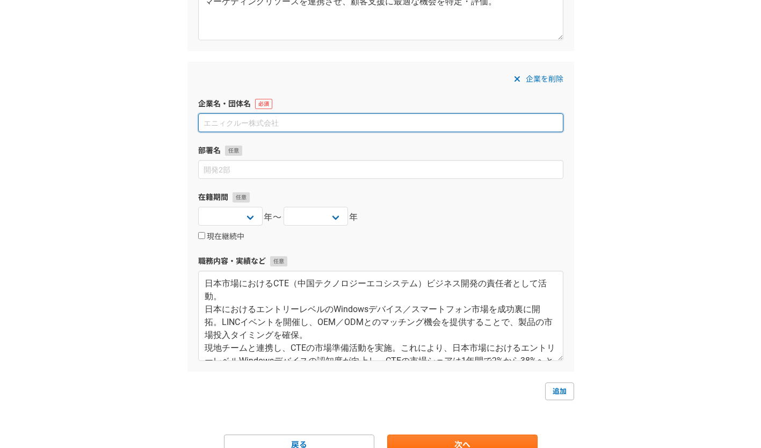
click at [318, 119] on input at bounding box center [380, 122] width 365 height 19
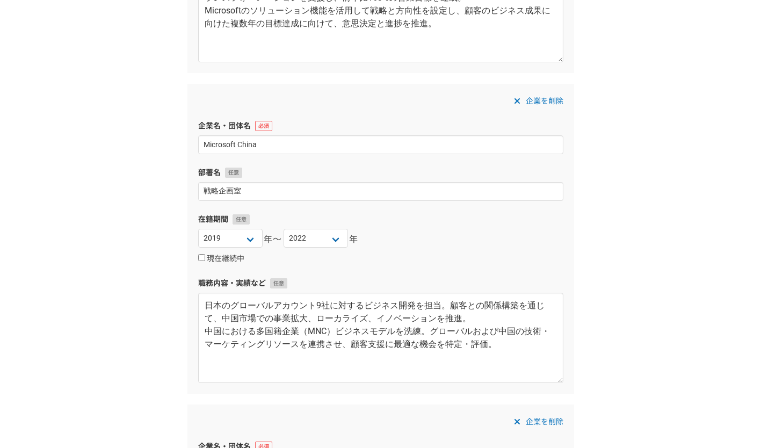
scroll to position [646, 0]
type input "日本マイクロソフト株式会社"
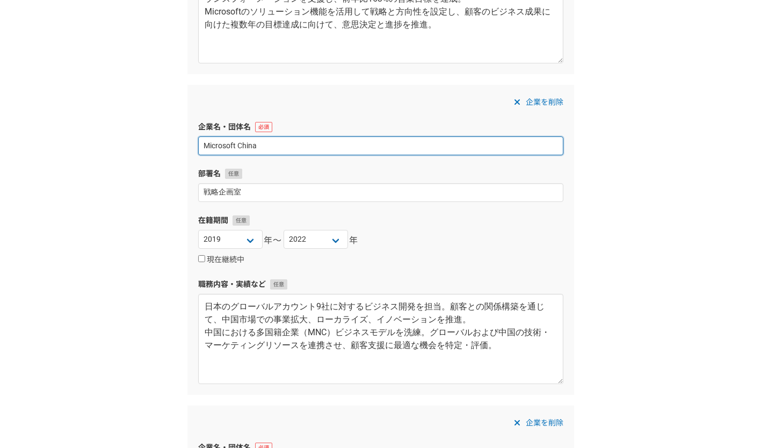
click at [292, 143] on input "Microsoft China" at bounding box center [380, 145] width 365 height 19
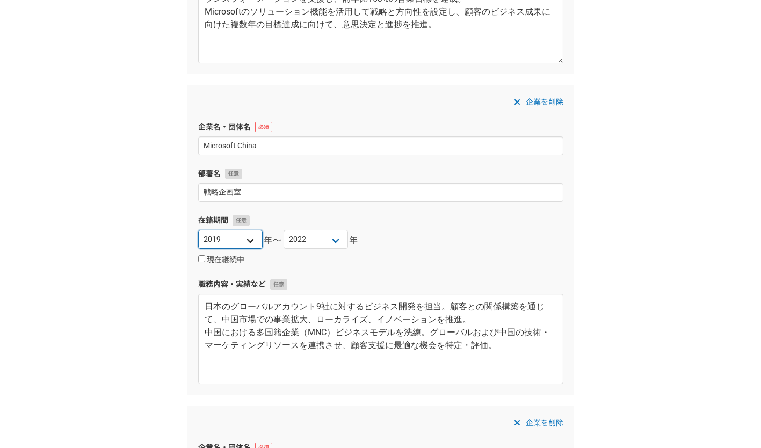
click at [255, 244] on select "2025 2024 2023 2022 2021 2020 2019 2018 2017 2016 2015 2014 2013 2012 2011 2010…" at bounding box center [230, 239] width 64 height 19
select select "2016"
click at [198, 230] on select "2025 2024 2023 2022 2021 2020 2019 2018 2017 2016 2015 2014 2013 2012 2011 2010…" at bounding box center [230, 239] width 64 height 19
click at [329, 245] on select "2025 2024 2023 2022 2021 2020 2019 2018 2017 2016 2015 2014 2013 2012 2011 2010…" at bounding box center [315, 239] width 64 height 19
select select "2019"
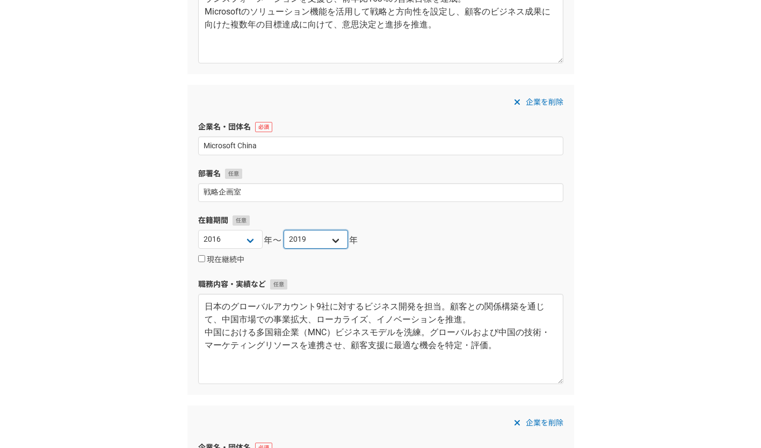
click at [283, 230] on select "2025 2024 2023 2022 2021 2020 2019 2018 2017 2016 2015 2014 2013 2012 2011 2010…" at bounding box center [315, 239] width 64 height 19
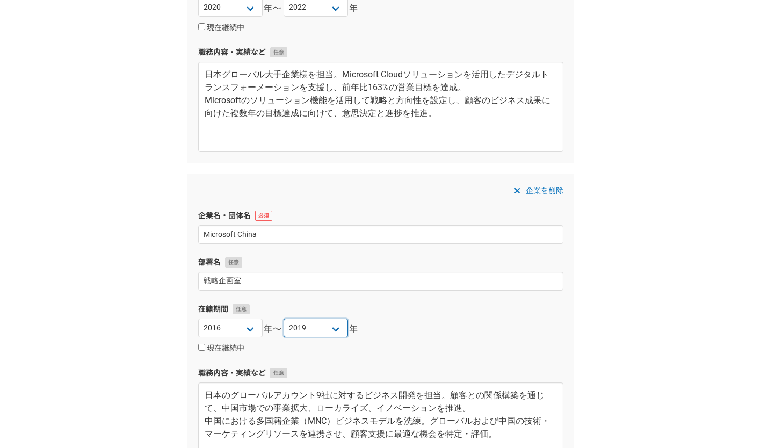
scroll to position [644, 0]
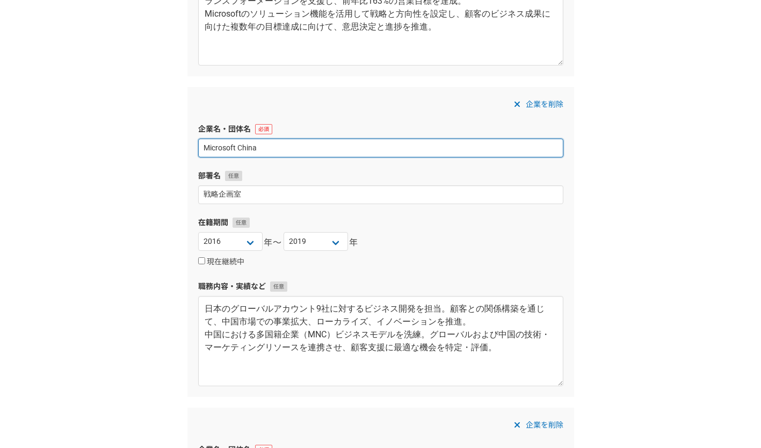
click at [266, 145] on input "Microsoft China" at bounding box center [380, 147] width 365 height 19
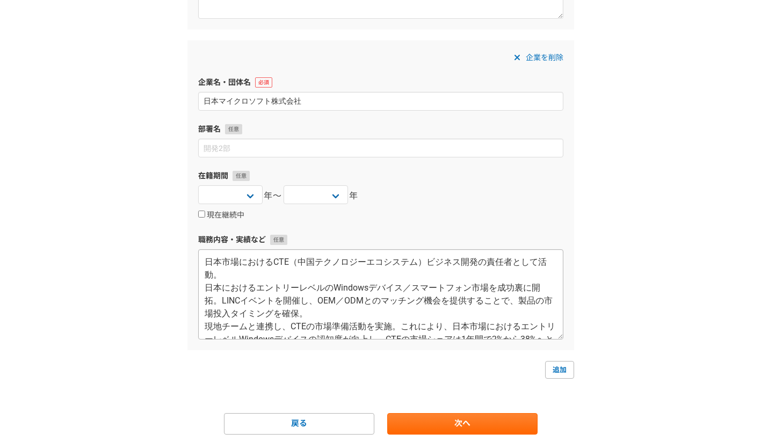
scroll to position [1014, 0]
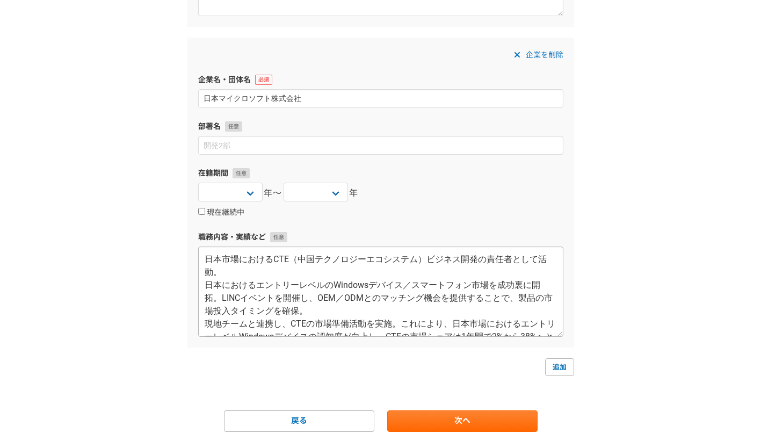
type input "Microsoft Corp"
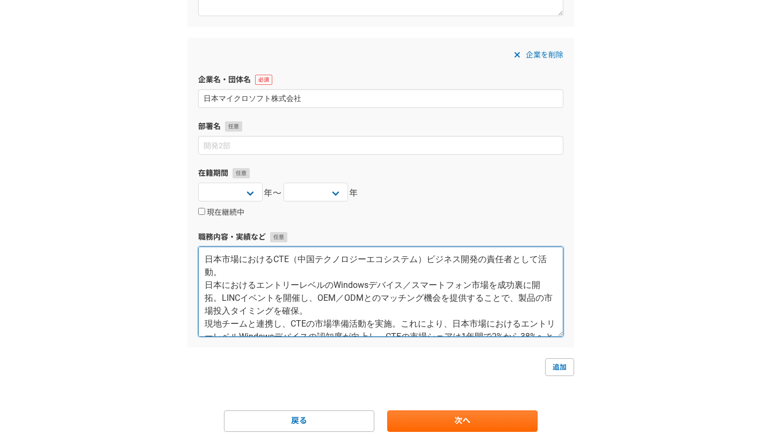
click at [321, 308] on textarea "日本市場におけるCTE（中国テクノロジーエコシステム）ビジネス開発の責任者として活動。 日本におけるエントリーレベルのWindowsデバイス／スマートフォン市…" at bounding box center [380, 291] width 365 height 90
drag, startPoint x: 321, startPoint y: 308, endPoint x: 222, endPoint y: 297, distance: 99.9
click at [222, 297] on textarea "日本市場におけるCTE（中国テクノロジーエコシステム）ビジネス開発の責任者として活動。 日本におけるエントリーレベルのWindowsデバイス／スマートフォン市…" at bounding box center [380, 291] width 365 height 90
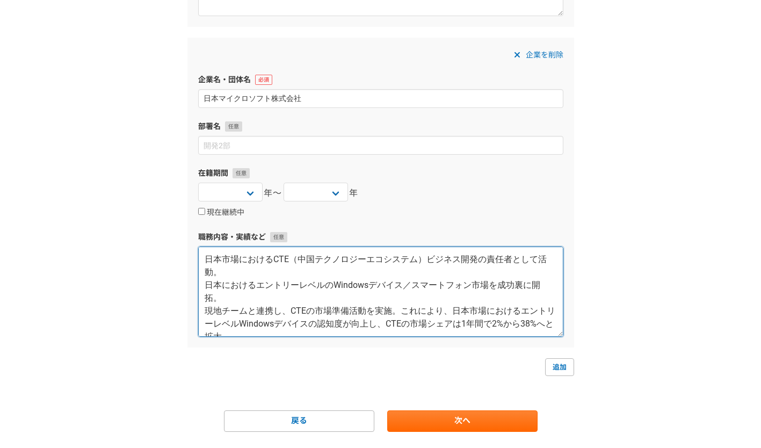
scroll to position [1, 0]
type textarea "日本市場におけるCTE（中国テクノロジーエコシステム）ビジネス開発の責任者として活動。 日本におけるエントリーレベルのWindowsデバイス／スマートフォン市…"
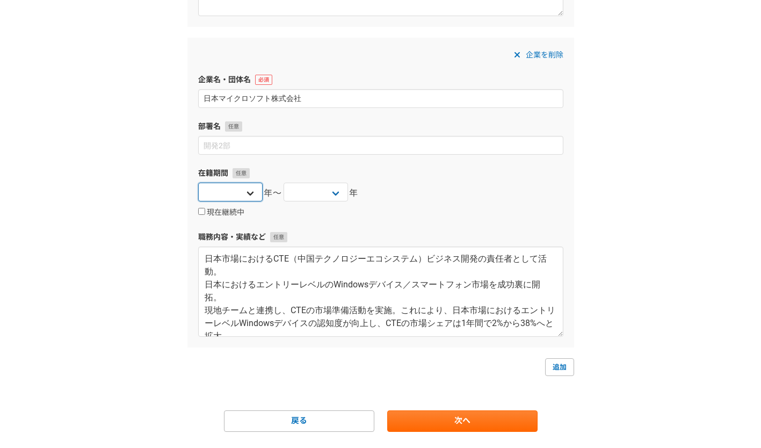
click at [246, 192] on select "2025 2024 2023 2022 2021 2020 2019 2018 2017 2016 2015 2014 2013 2012 2011 2010…" at bounding box center [230, 192] width 64 height 19
select select "2013"
click at [198, 183] on select "2025 2024 2023 2022 2021 2020 2019 2018 2017 2016 2015 2014 2013 2012 2011 2010…" at bounding box center [230, 192] width 64 height 19
click at [339, 185] on select "2025 2024 2023 2022 2021 2020 2019 2018 2017 2016 2015 2014 2013 2012 2011 2010…" at bounding box center [315, 192] width 64 height 19
select select "2016"
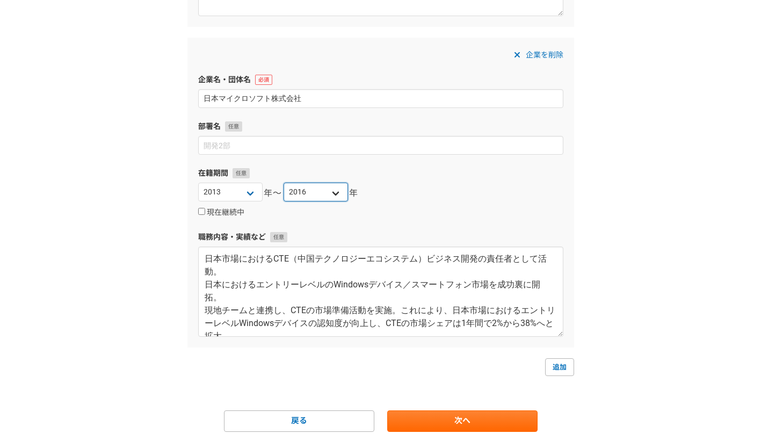
click at [283, 183] on select "2025 2024 2023 2022 2021 2020 2019 2018 2017 2016 2015 2014 2013 2012 2011 2010…" at bounding box center [315, 192] width 64 height 19
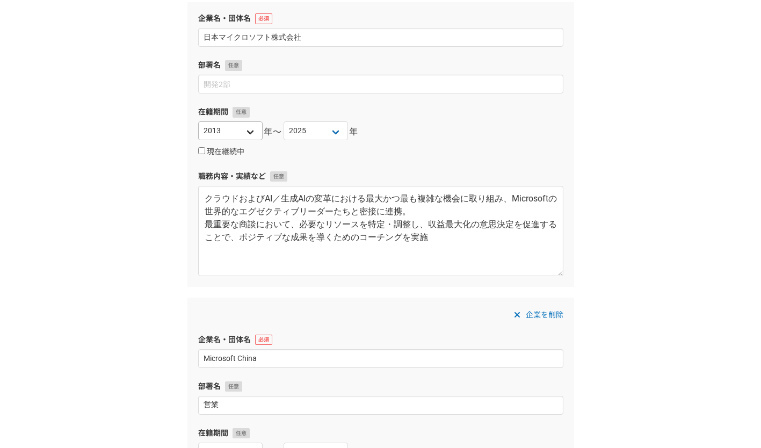
scroll to position [110, 0]
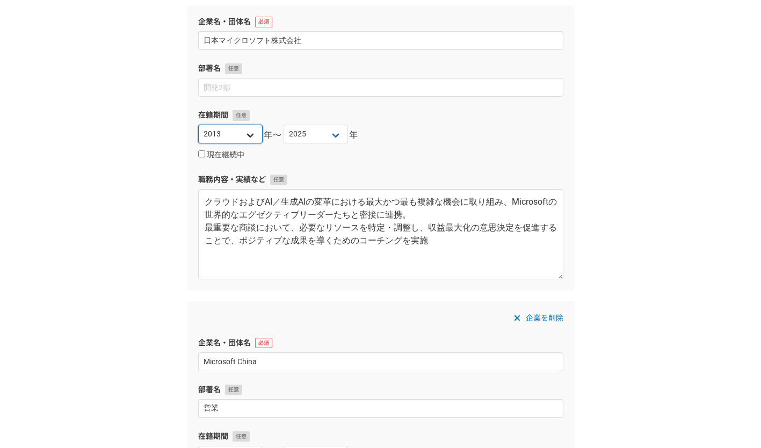
click at [252, 140] on select "2025 2024 2023 2022 2021 2020 2019 2018 2017 2016 2015 2014 2013 2012 2011 2010…" at bounding box center [230, 134] width 64 height 19
select select "2022"
click at [198, 125] on select "2025 2024 2023 2022 2021 2020 2019 2018 2017 2016 2015 2014 2013 2012 2011 2010…" at bounding box center [230, 134] width 64 height 19
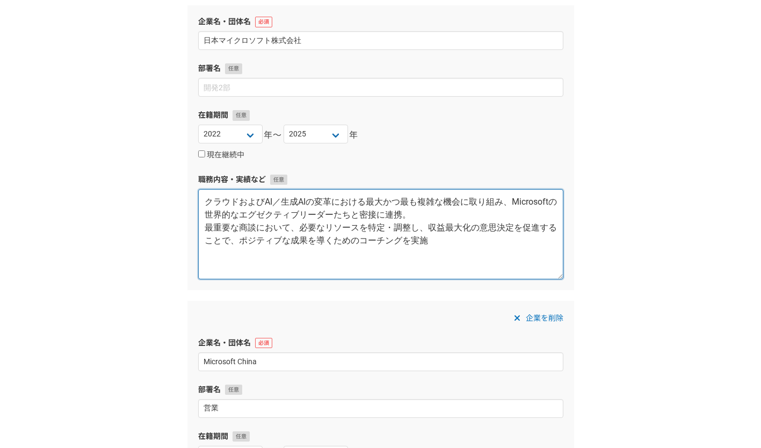
click at [360, 240] on textarea "クラウドおよびAI／生成AIの変革における最大かつ最も複雑な機会に取り組み、Microsoftの世界的なエグゼクティブリーダーたちと密接に連携。 最重要な商談…" at bounding box center [380, 234] width 365 height 90
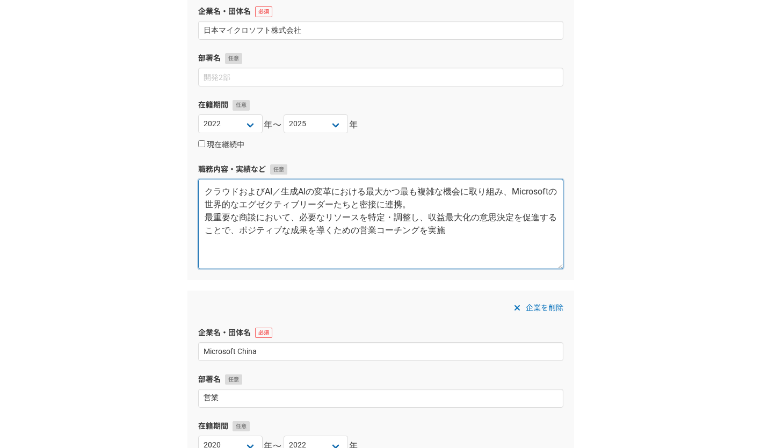
scroll to position [121, 0]
click at [215, 205] on textarea "クラウドおよびAI／生成AIの変革における最大かつ最も複雑な機会に取り組み、Microsoftの世界的なエグゼクティブリーダーたちと密接に連携。 最重要な商談…" at bounding box center [380, 223] width 365 height 90
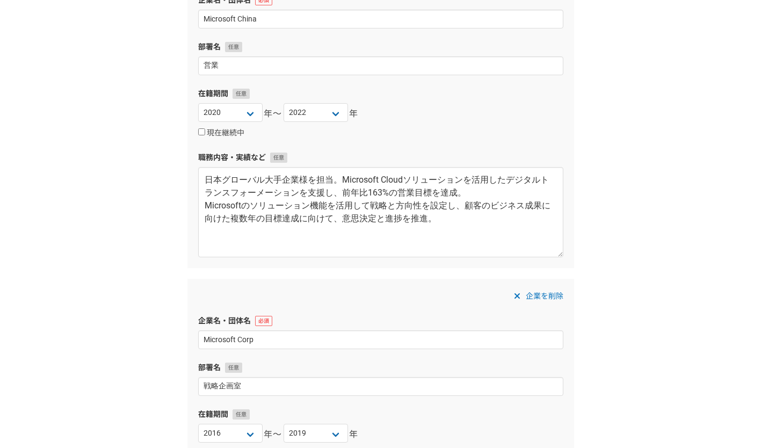
scroll to position [453, 0]
type textarea "クラウドおよびAI／生成AIの変革における最大かつ最も複雑な機会に取り組み、世界的なエグゼクティブリーダーたちと密接に連携。 最重要な商談において、必要なリソ…"
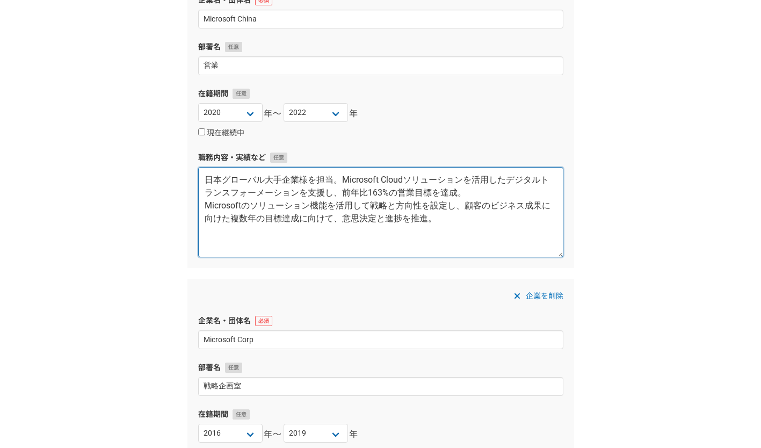
click at [265, 178] on textarea "日本グローバル大手企業様を担当。Microsoft Cloudソリューションを活用したデジタルトランスフォーメーションを支援し、前年比163%の営業目標を達成…" at bounding box center [380, 212] width 365 height 90
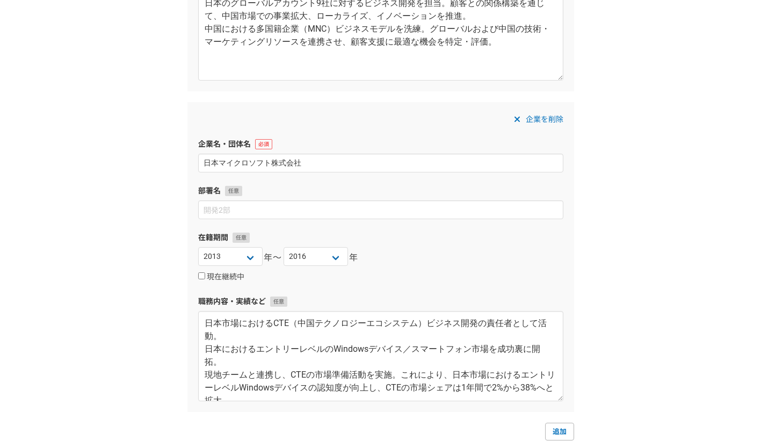
scroll to position [1040, 0]
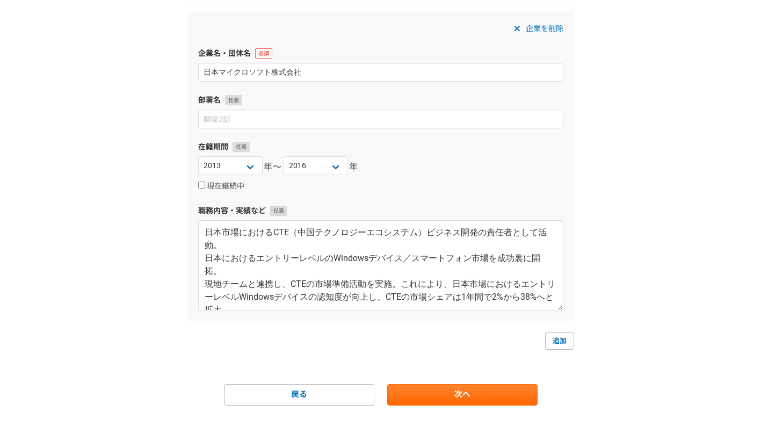
type textarea "日本大手企業様を担当。Microsoft Cloudソリューションを活用したデジタルトランスフォーメーションを支援し、前年比163%の営業目標を達成。 Mic…"
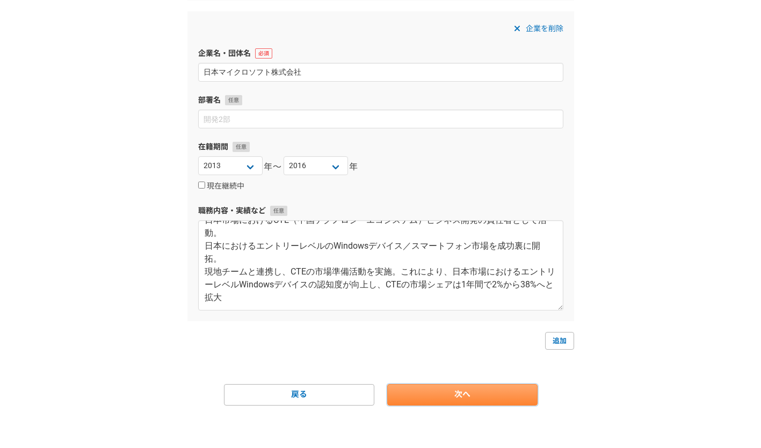
click at [434, 393] on link "次へ" at bounding box center [462, 394] width 150 height 21
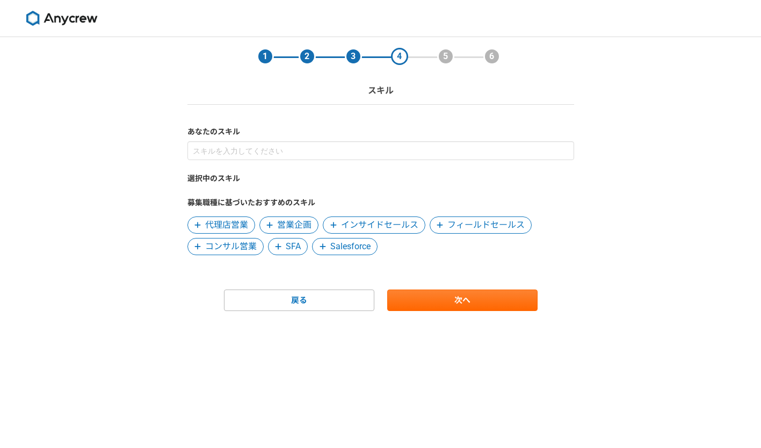
click at [296, 221] on span "営業企画" at bounding box center [294, 224] width 34 height 13
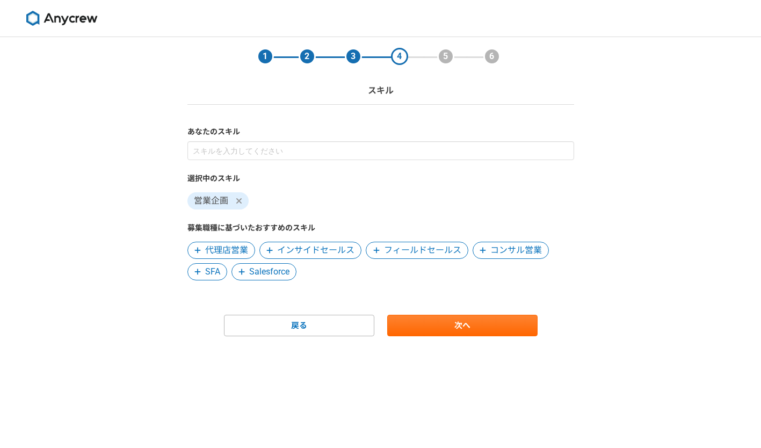
click at [522, 254] on span "コンサル営業" at bounding box center [516, 250] width 52 height 13
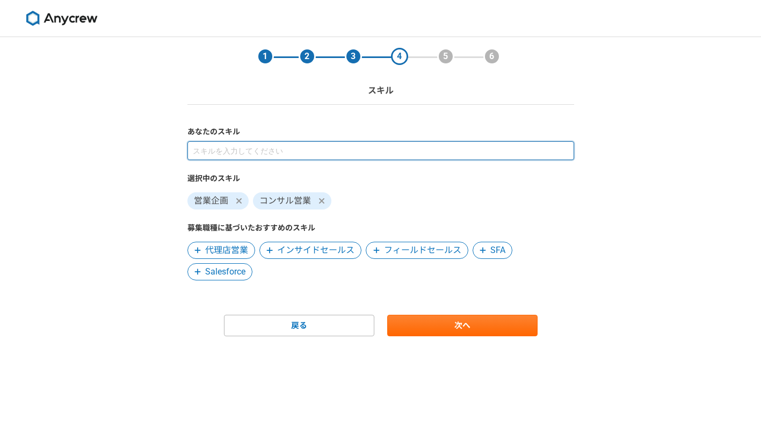
click at [338, 154] on input at bounding box center [380, 150] width 386 height 19
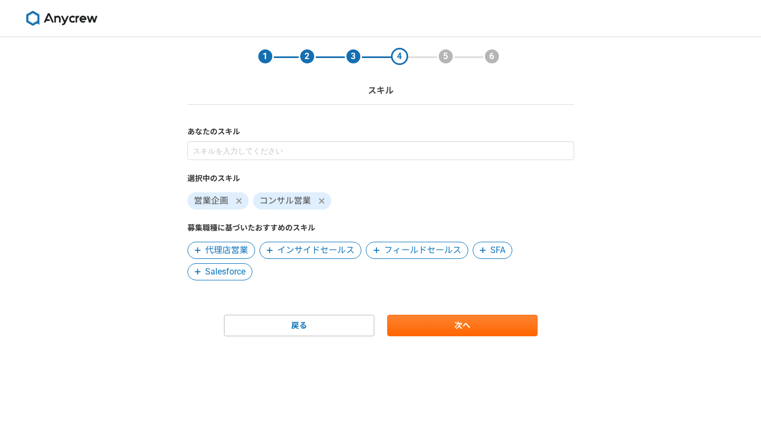
click at [652, 218] on div "1 2 3 4 5 6 スキル あなたのスキル 選択中のスキル 営業企画 コンサル営業 募集職種に基づいたおすすめのスキル 代理店営業 インサイドセールス フ…" at bounding box center [380, 242] width 761 height 411
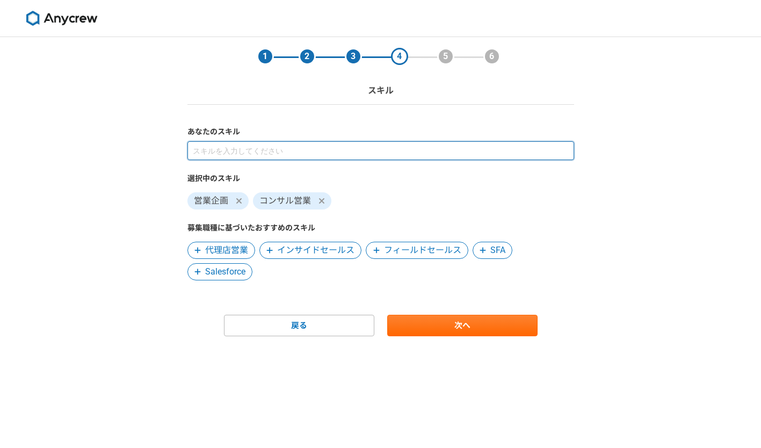
click at [330, 151] on input at bounding box center [380, 150] width 386 height 19
type input "戦略企画"
type input "グローバル環境"
type input "か"
type input "他国文化"
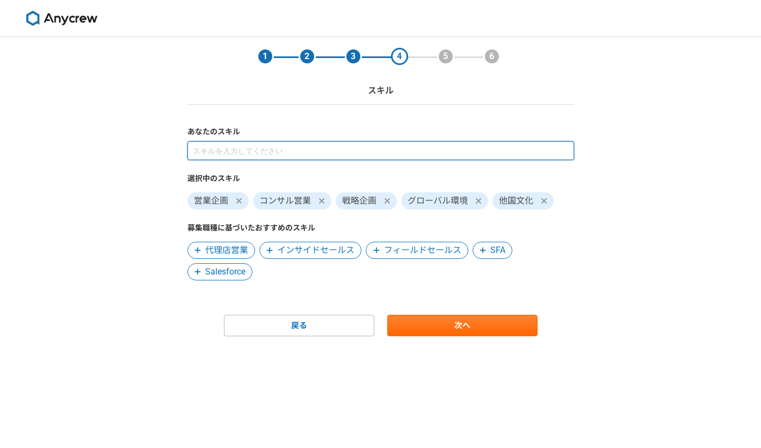
click at [247, 152] on input at bounding box center [380, 150] width 386 height 19
type input "マーケティング"
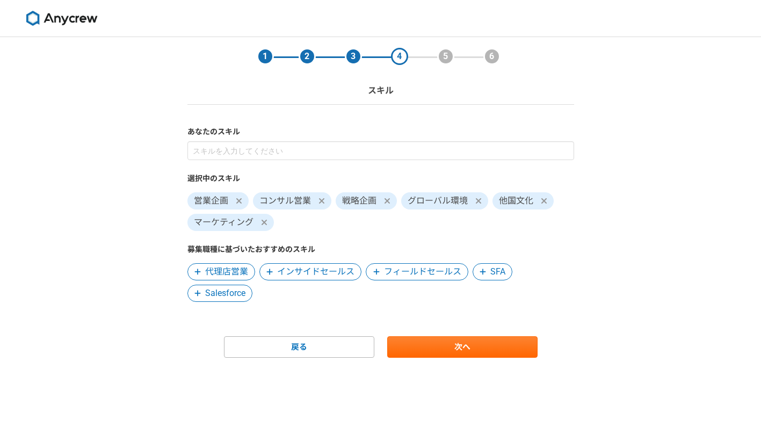
click at [322, 200] on icon at bounding box center [320, 200] width 5 height 5
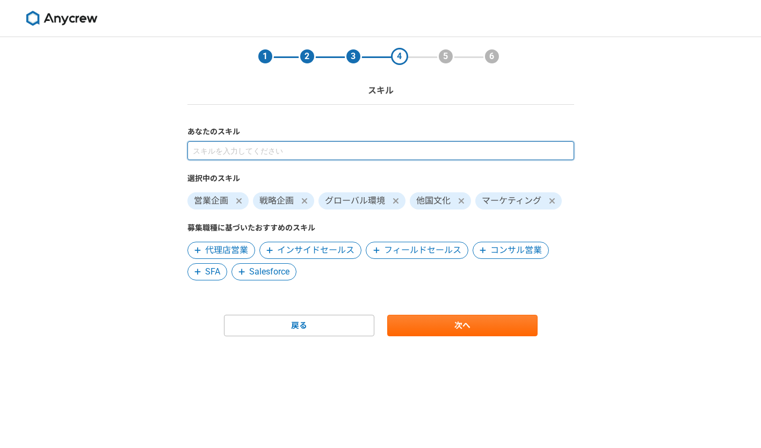
click at [281, 150] on input at bounding box center [380, 150] width 386 height 19
type input "ｓ"
type input "セールスコーチング"
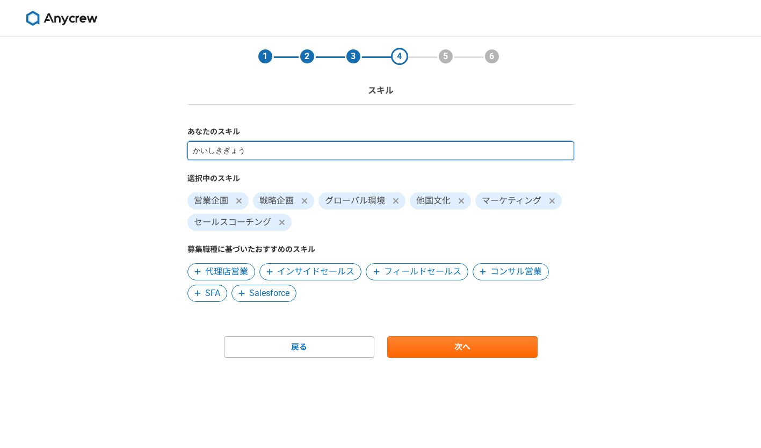
type input "開始企業"
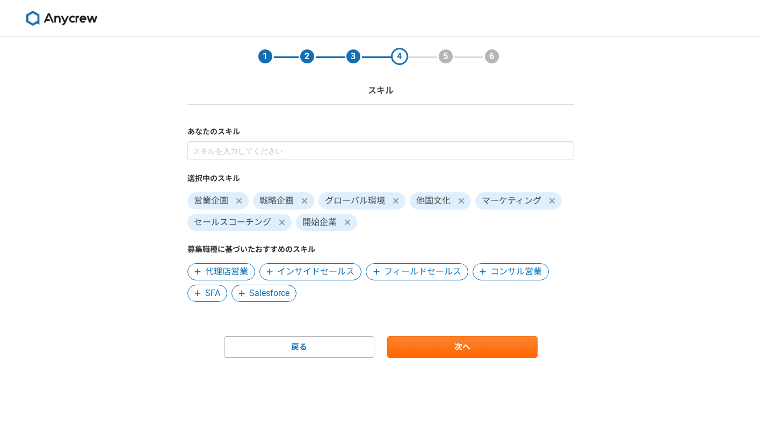
click at [345, 221] on icon at bounding box center [347, 222] width 6 height 9
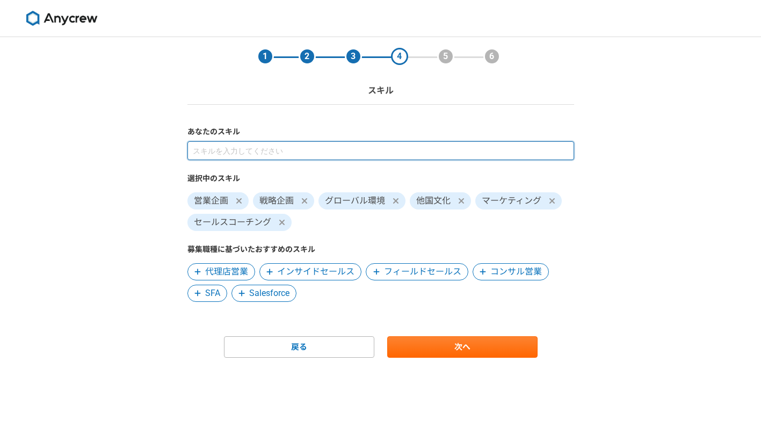
click at [291, 155] on input at bounding box center [380, 150] width 386 height 19
type input "外資企業"
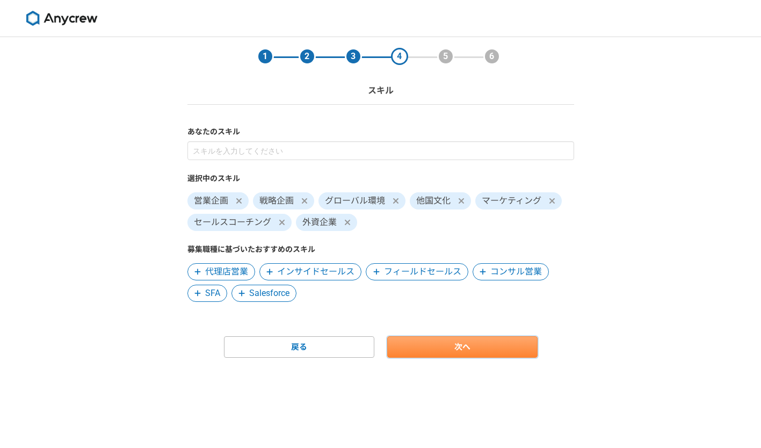
click at [462, 350] on link "次へ" at bounding box center [462, 346] width 150 height 21
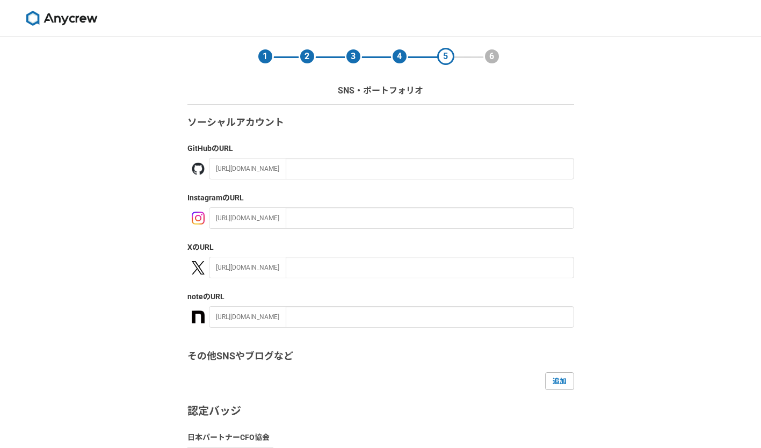
click at [668, 181] on div "1 2 3 4 5 6 SNS・ポートフォリオ ソーシャルアカウント GitHub のURL https://github.com/ Instagram のU…" at bounding box center [380, 313] width 761 height 553
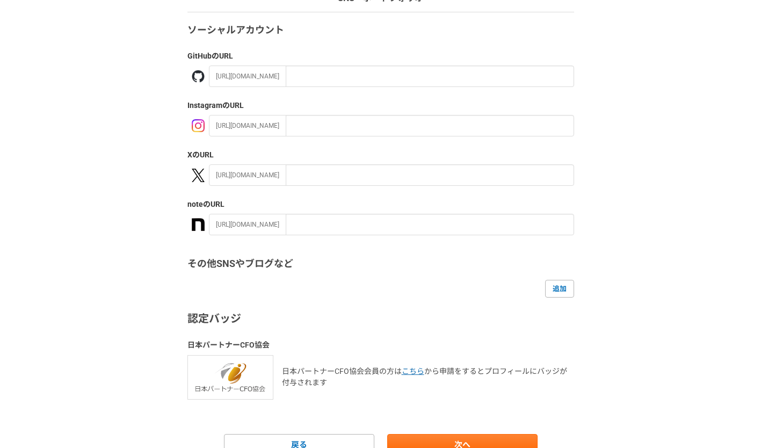
scroll to position [143, 0]
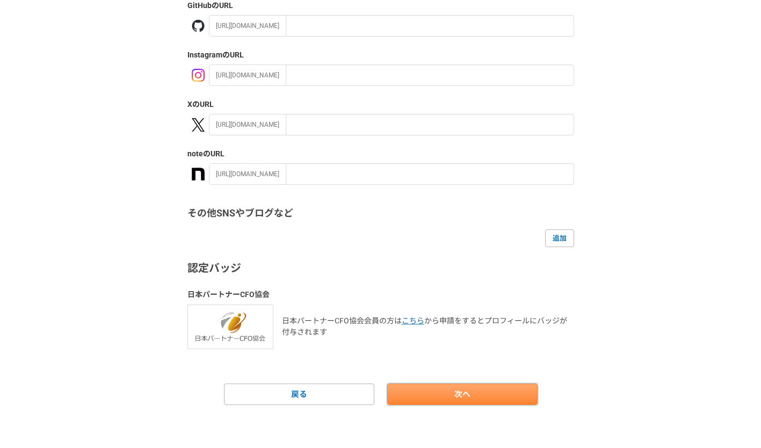
click at [469, 393] on link "次へ" at bounding box center [462, 393] width 150 height 21
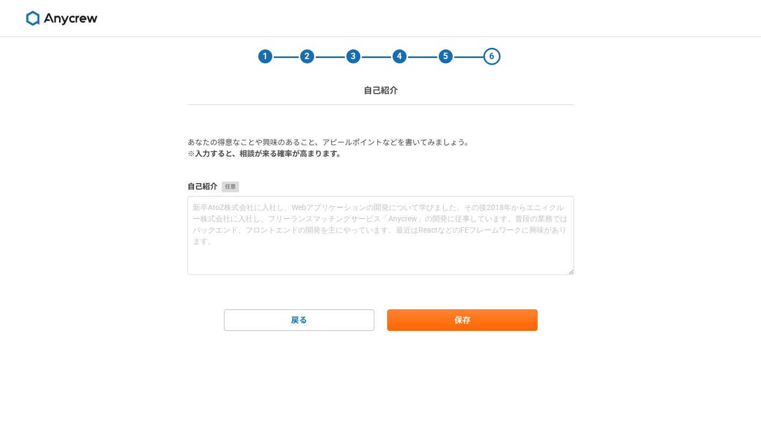
scroll to position [0, 0]
click at [673, 188] on div "1 2 3 4 5 6 自己紹介 あなたの得意なことや興味のあること、アピールポイントなどを書いてみましょう。 ※入力すると、相談が来る確率が高まります。 自…" at bounding box center [380, 242] width 761 height 411
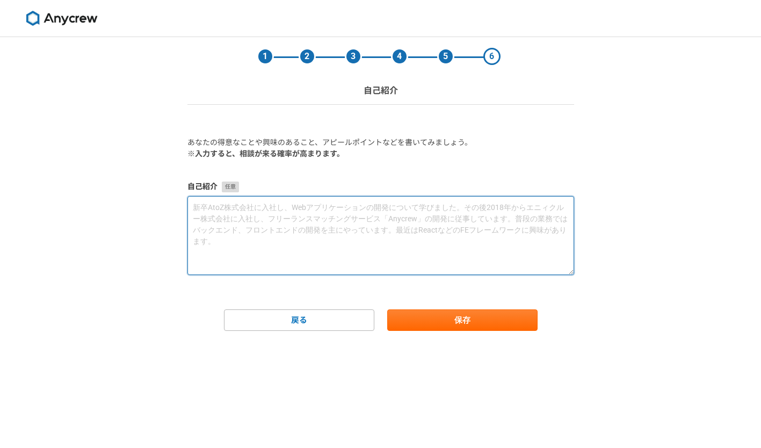
click at [348, 229] on textarea at bounding box center [380, 235] width 386 height 79
paste textarea "中国語・日本語・英語の三言語に精通し、中学時代から海外留学の経験を持つ。Microsoftでの勤務経験は13年に及び、中国と日本両国の文化およびビジネスモデル…"
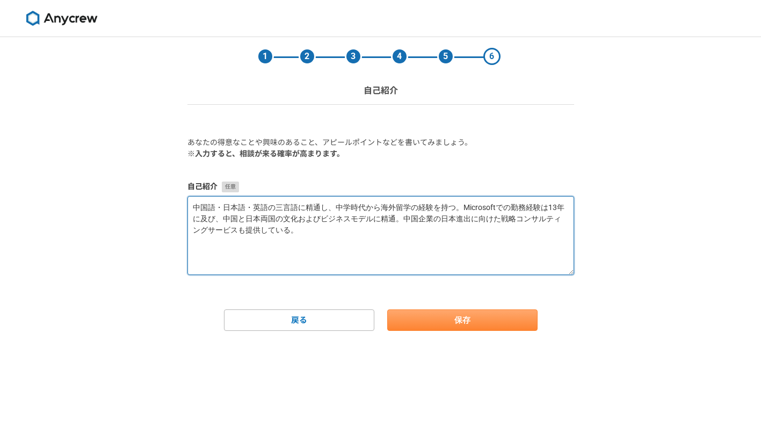
type textarea "中国語・日本語・英語の三言語に精通し、中学時代から海外留学の経験を持つ。Microsoftでの勤務経験は13年に及び、中国と日本両国の文化およびビジネスモデル…"
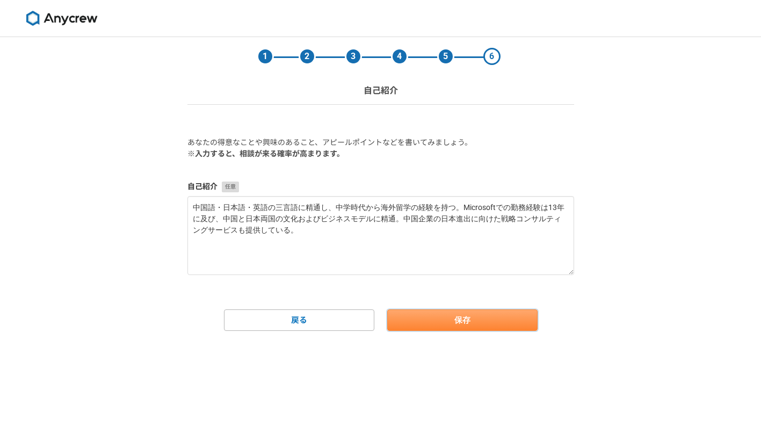
click at [431, 315] on button "保存" at bounding box center [462, 319] width 150 height 21
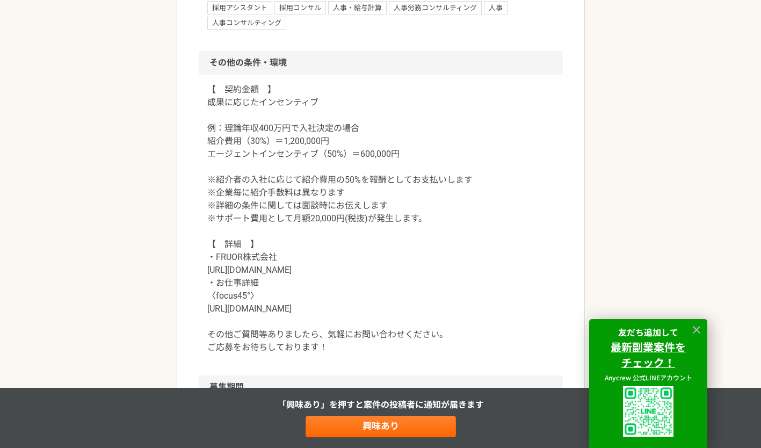
scroll to position [1318, 0]
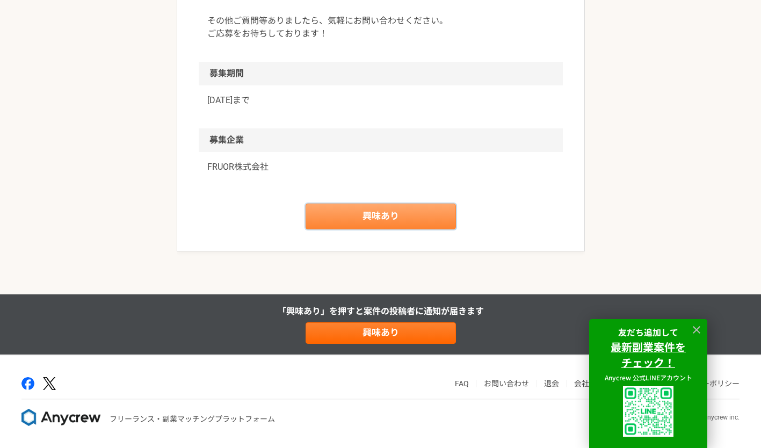
click at [353, 222] on link "興味あり" at bounding box center [380, 216] width 150 height 26
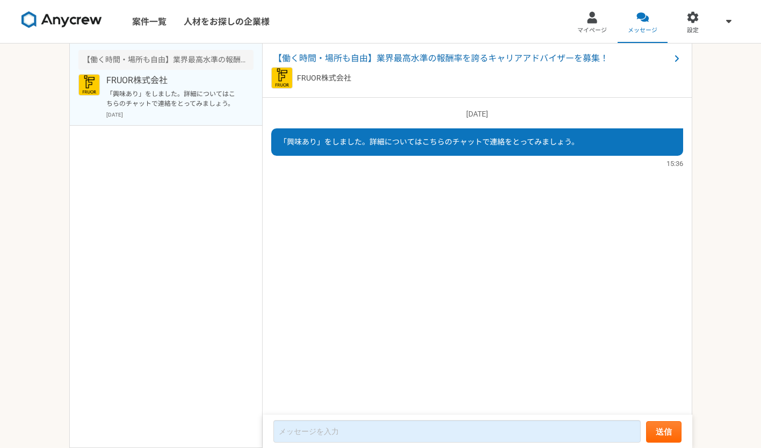
click at [694, 326] on div "案件一覧 人材をお探しの企業様 マイページ メッセージ 設定 【働く時間・場所も自由】業界最高水準の報酬率を誇るキャリアアドバイザーを募集！ FRUOR株式会…" at bounding box center [380, 224] width 761 height 448
